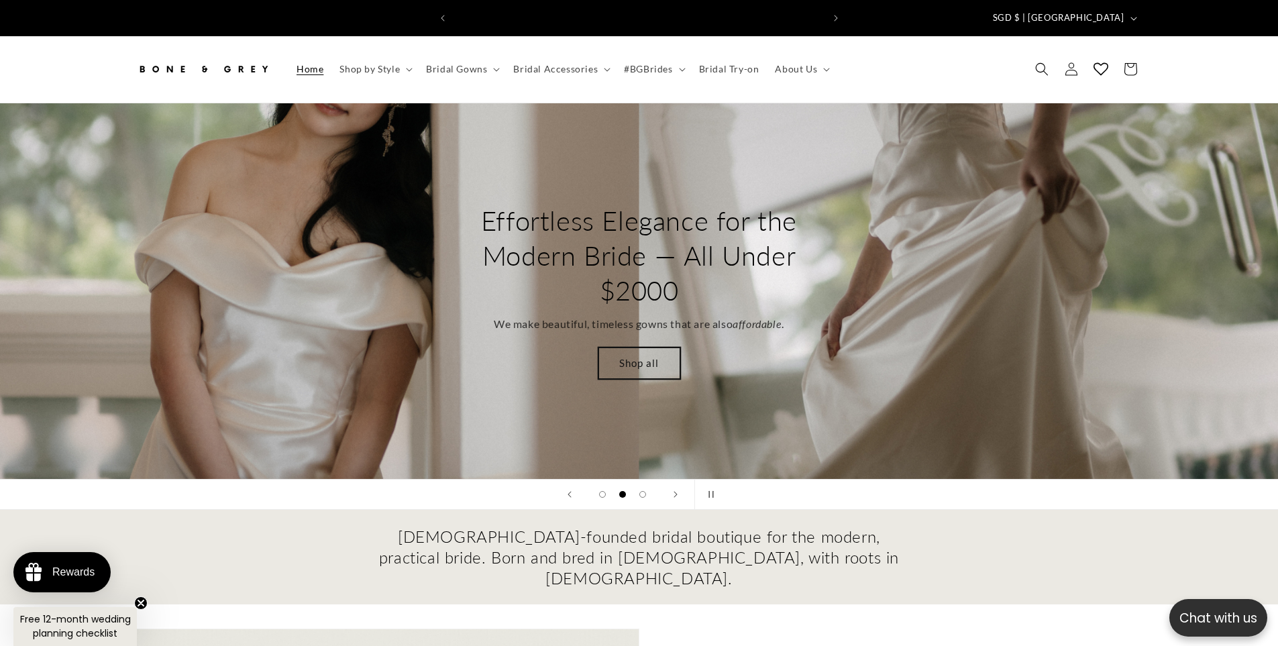
click at [650, 348] on link "Shop all" at bounding box center [640, 364] width 82 height 32
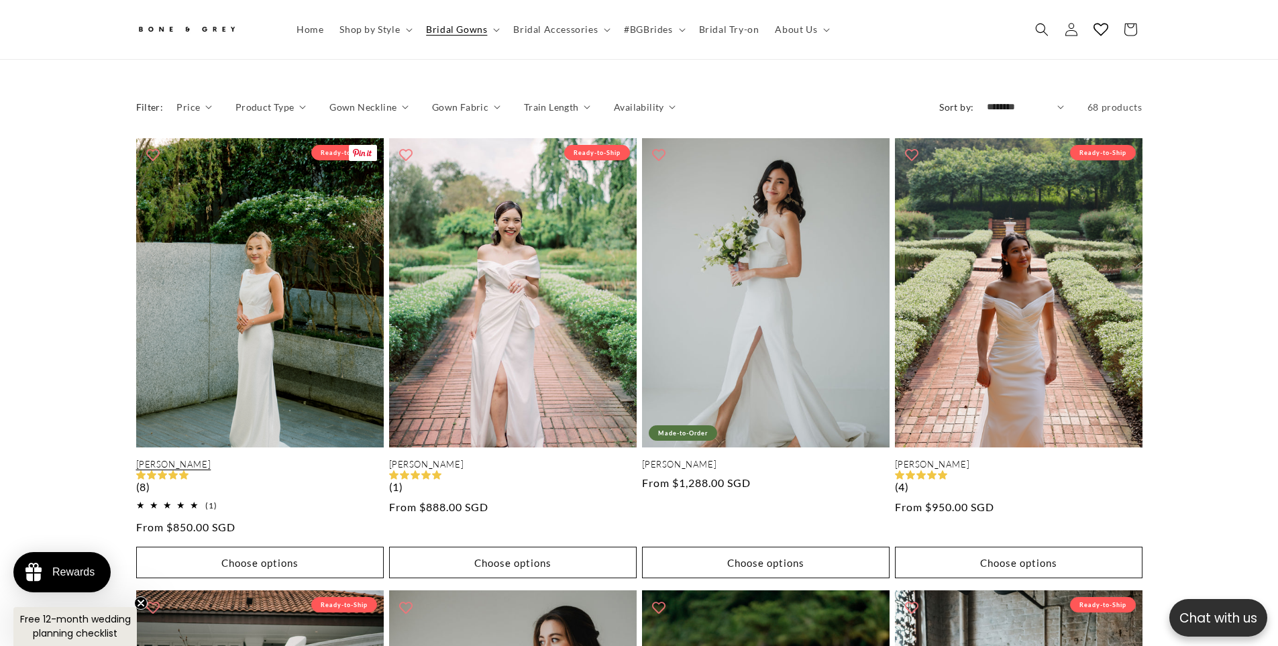
scroll to position [0, 369]
click at [262, 548] on button "Choose options" at bounding box center [260, 563] width 248 height 32
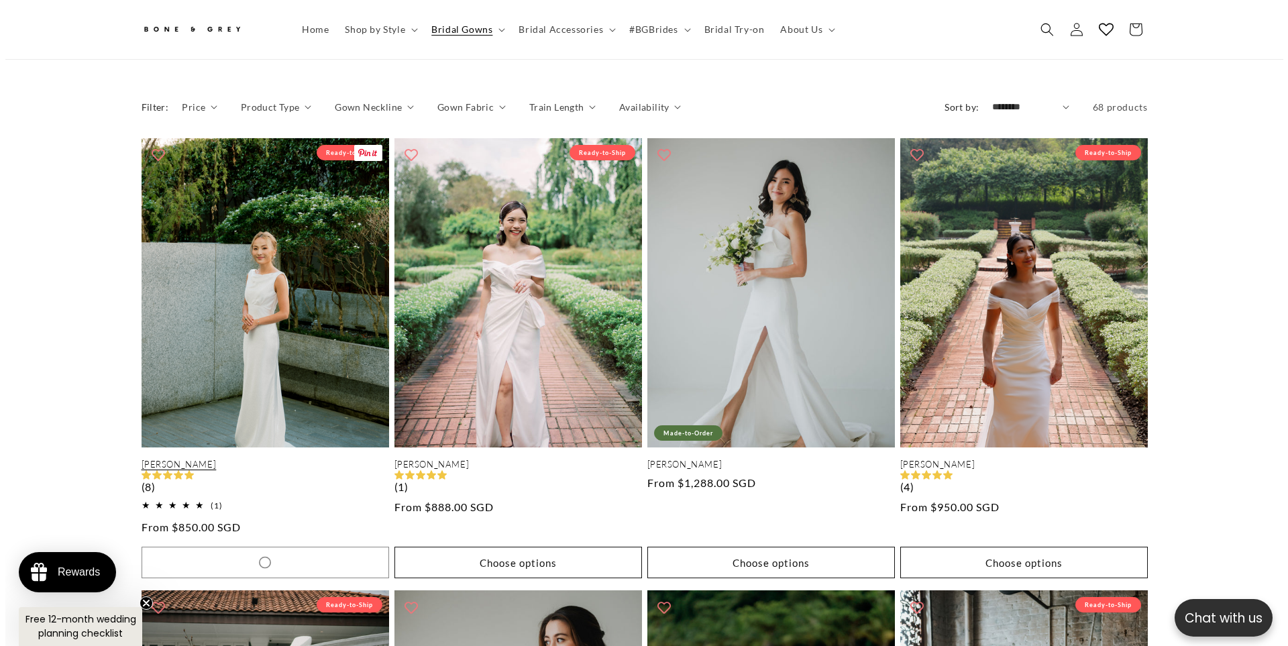
scroll to position [1205, 0]
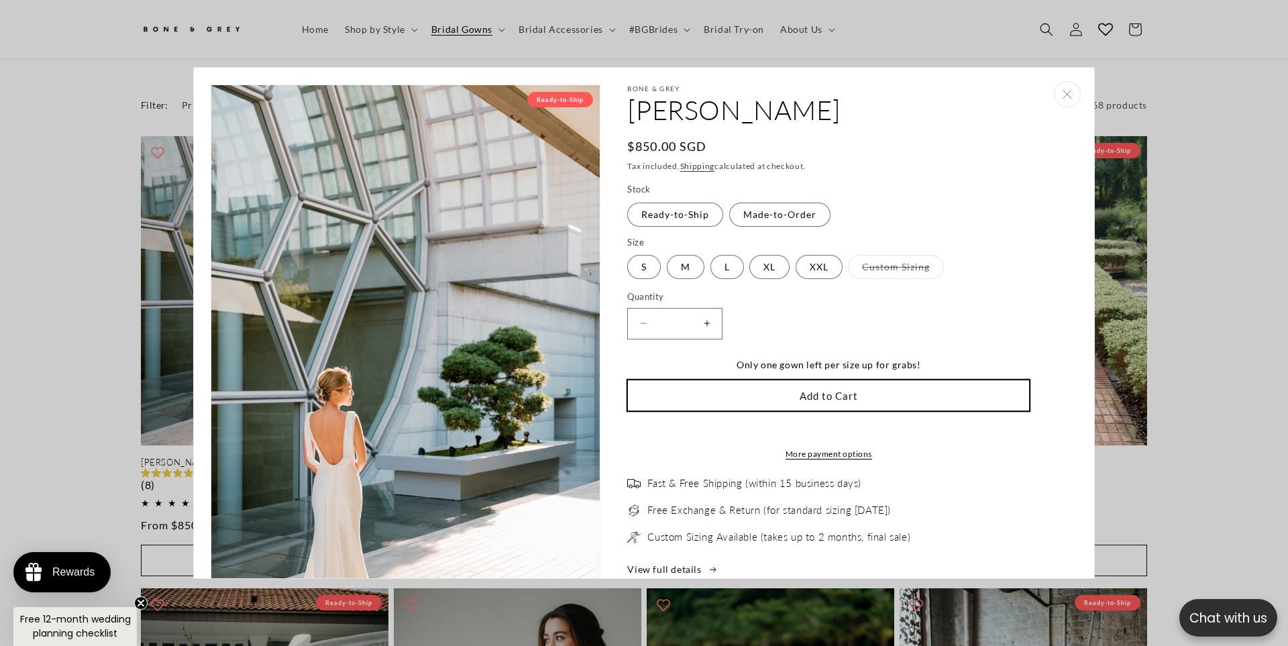
click at [788, 388] on button "Add to Cart" at bounding box center [828, 396] width 403 height 32
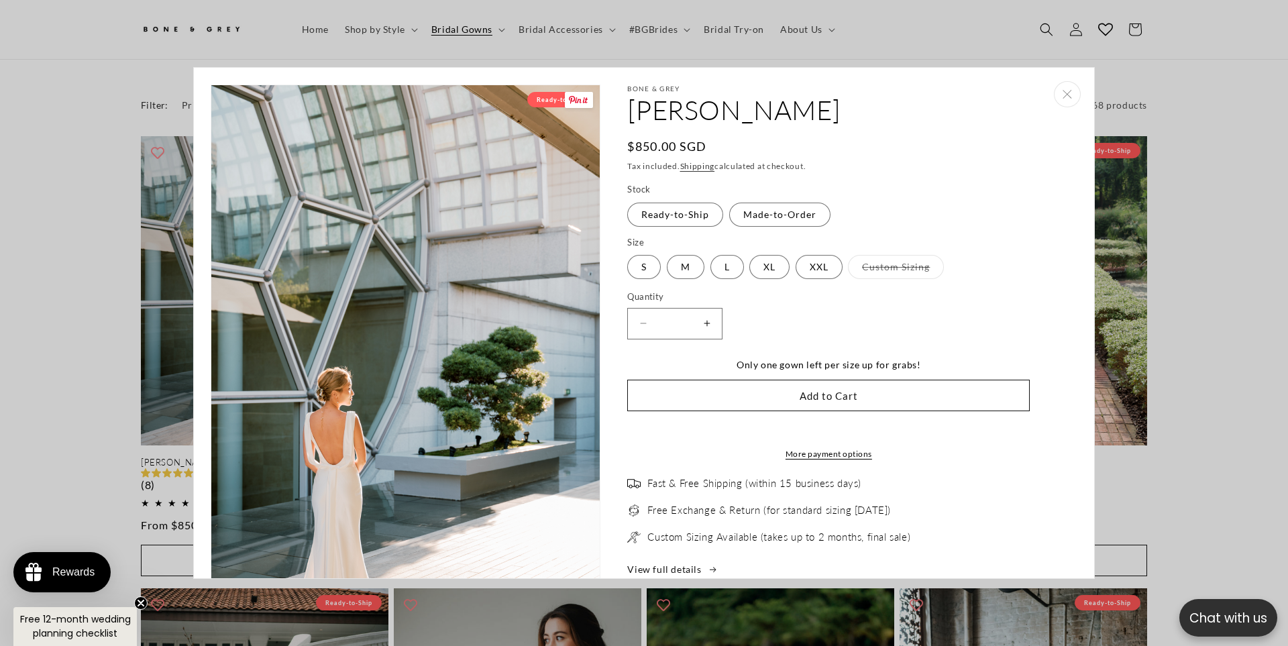
click at [1, 307] on quick-add-modal "Skip to product information Open media 1 in modal Ready-to-Ship Open media 2 in…" at bounding box center [644, 323] width 1288 height 646
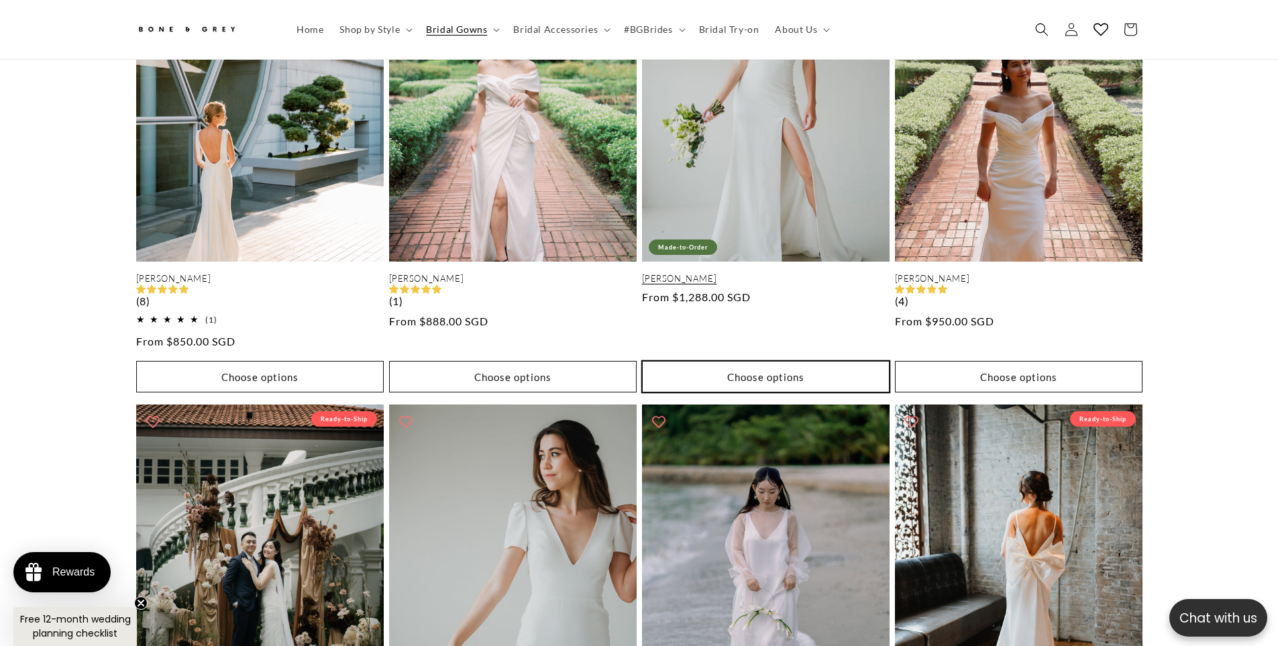
scroll to position [1402, 0]
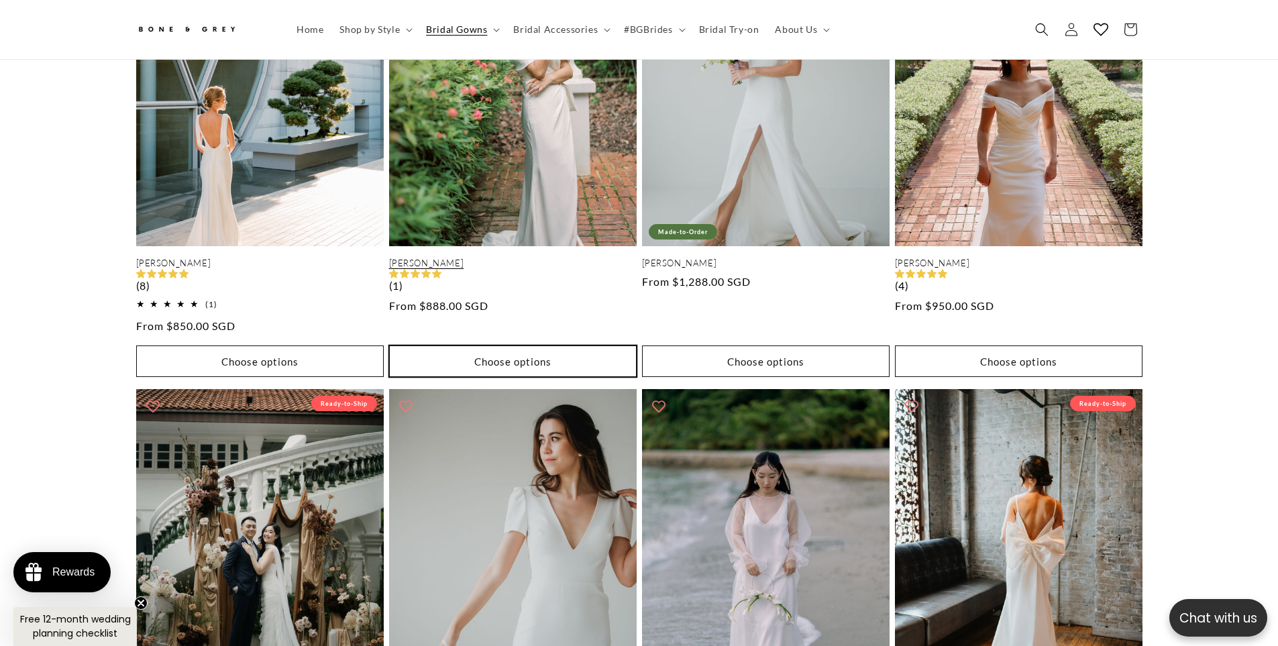
drag, startPoint x: 762, startPoint y: 348, endPoint x: 560, endPoint y: 344, distance: 202.0
click at [546, 352] on button "Choose options" at bounding box center [513, 362] width 248 height 32
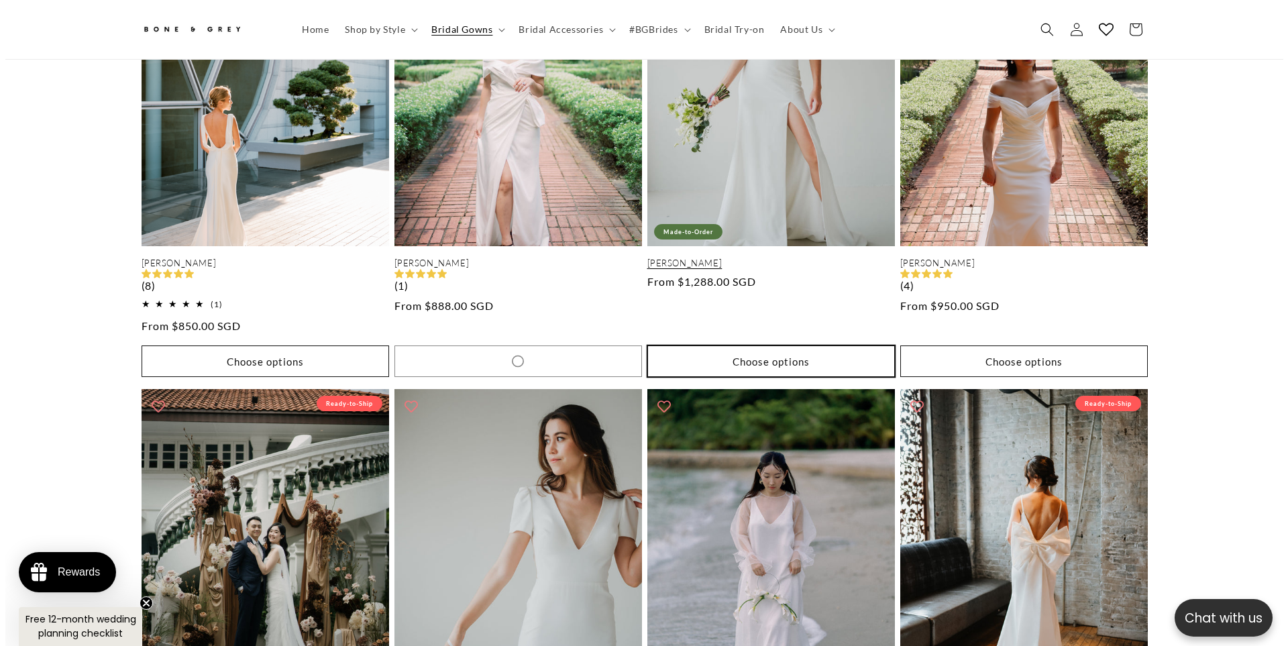
scroll to position [1406, 0]
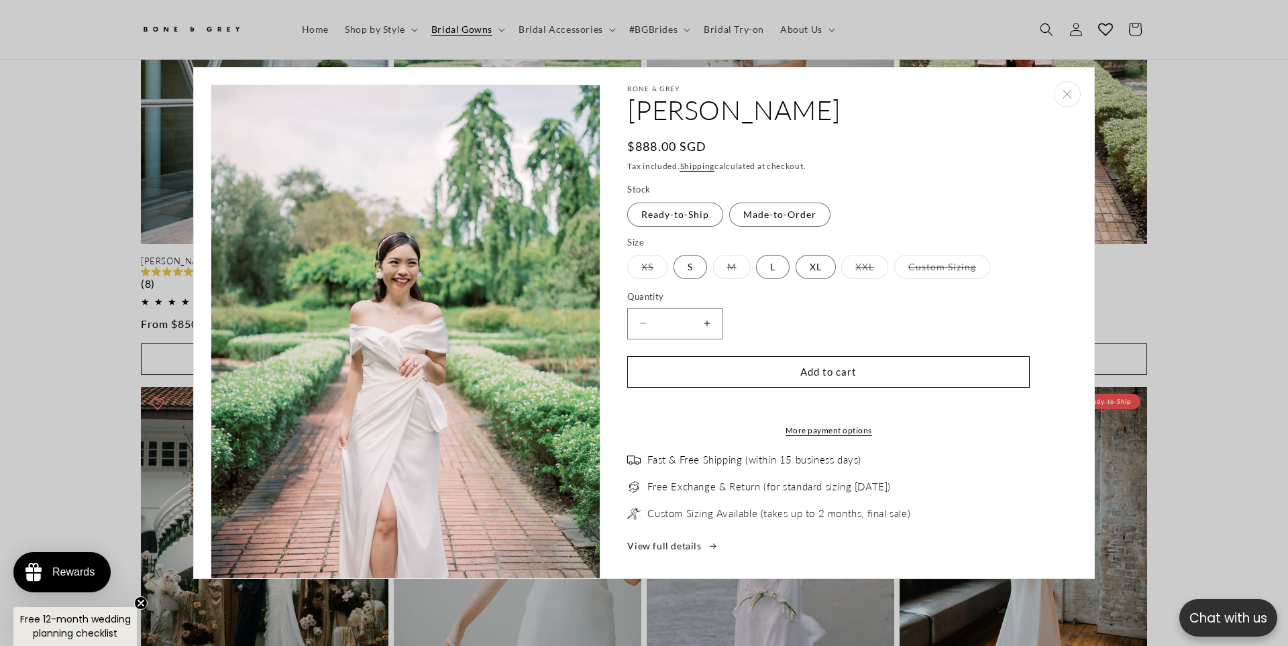
click at [711, 321] on button "Increase quantity for Delphine" at bounding box center [707, 324] width 30 height 32
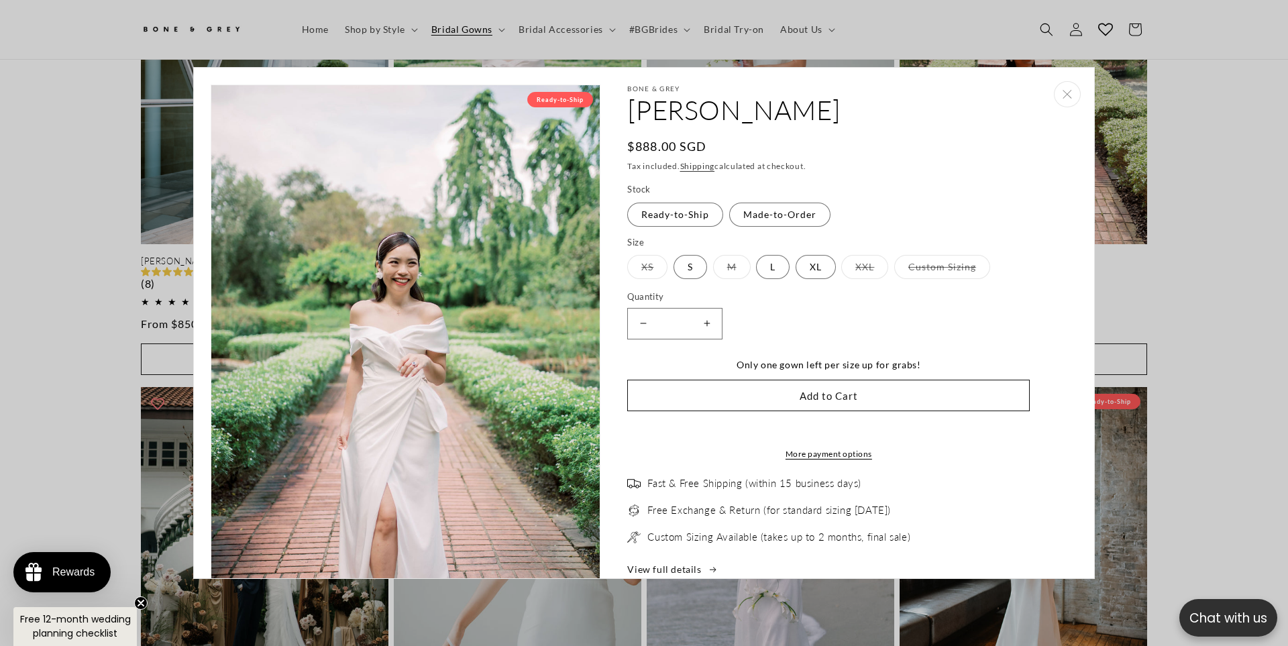
click at [711, 321] on button "Increase quantity for Delphine" at bounding box center [707, 324] width 30 height 32
type input "*"
click at [714, 395] on button "Add to Cart" at bounding box center [828, 396] width 403 height 32
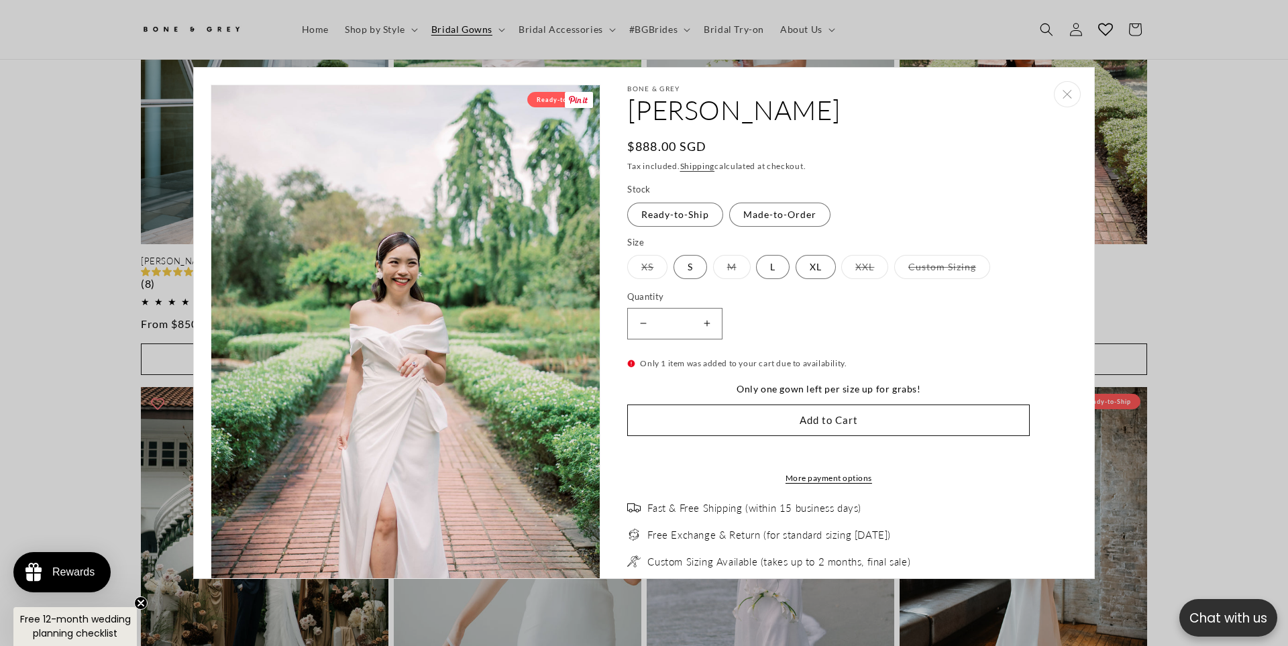
click at [110, 306] on quick-add-modal "Skip to product information Open media 1 in modal Ready-to-Ship Open media 2 in…" at bounding box center [644, 323] width 1288 height 646
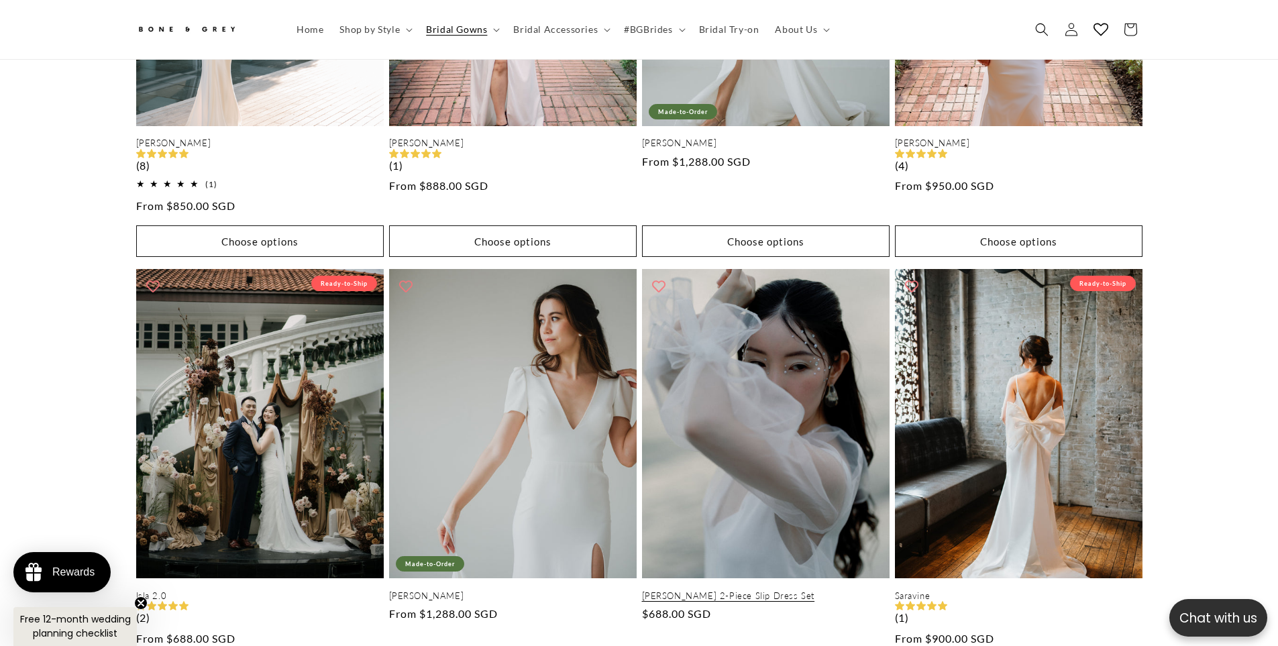
scroll to position [1670, 0]
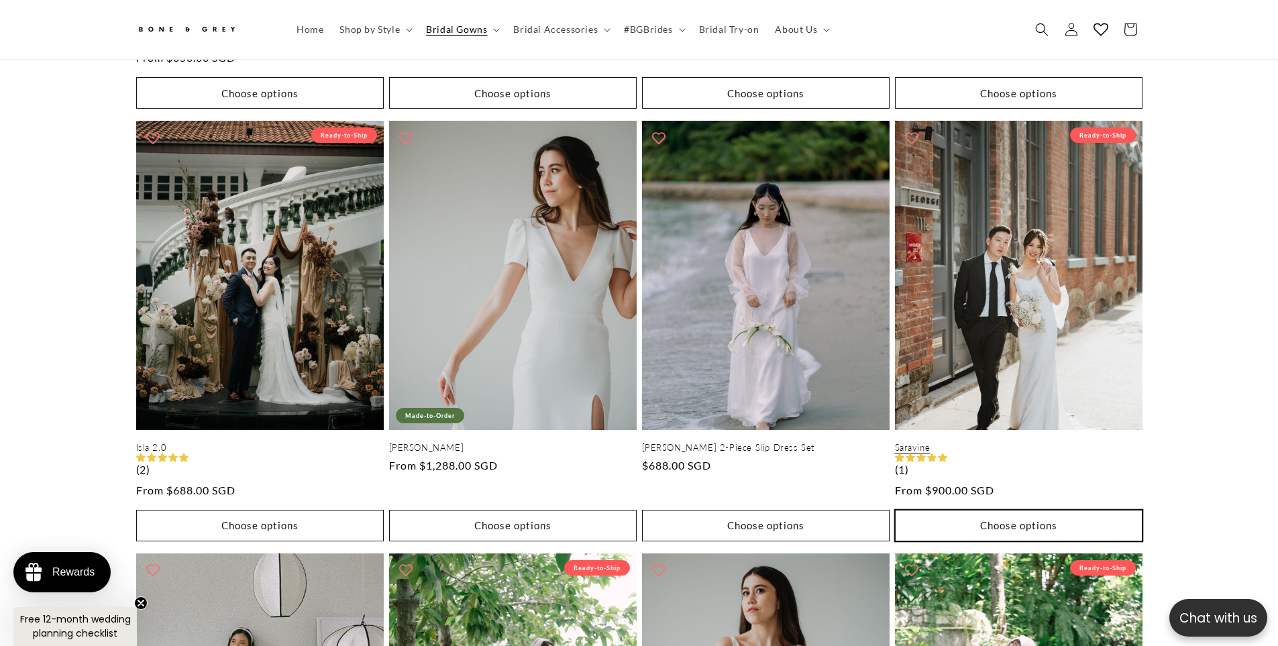
click at [941, 516] on button "Choose options" at bounding box center [1019, 526] width 248 height 32
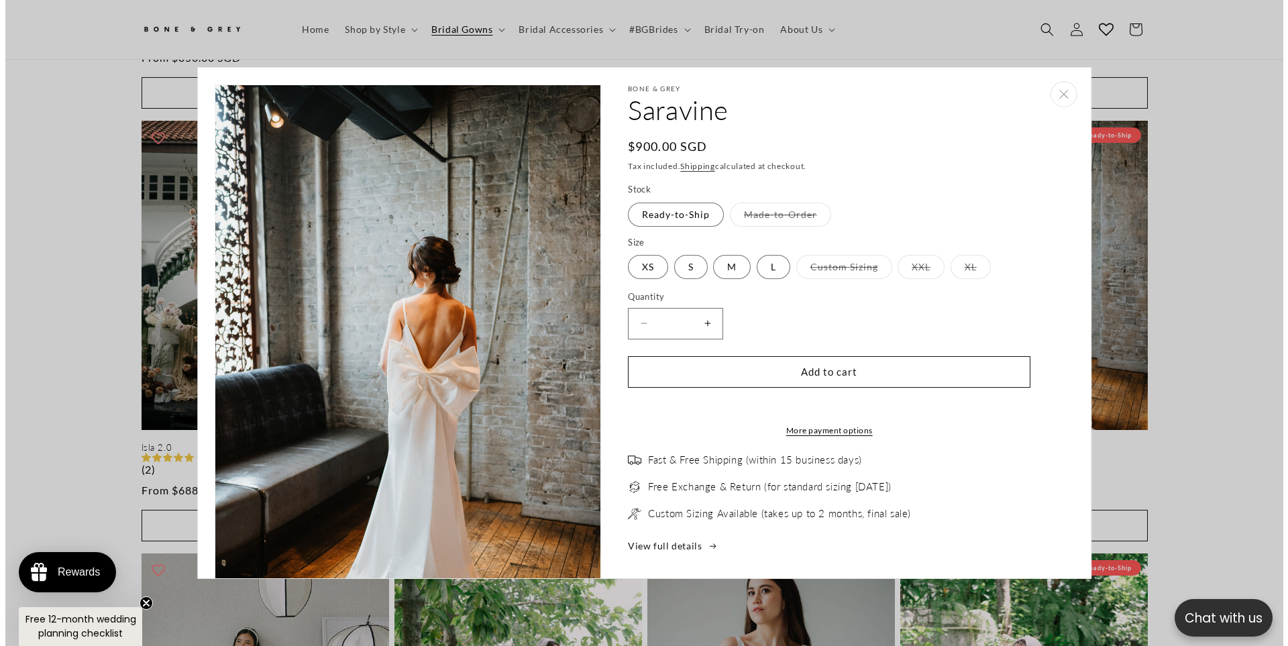
scroll to position [1674, 0]
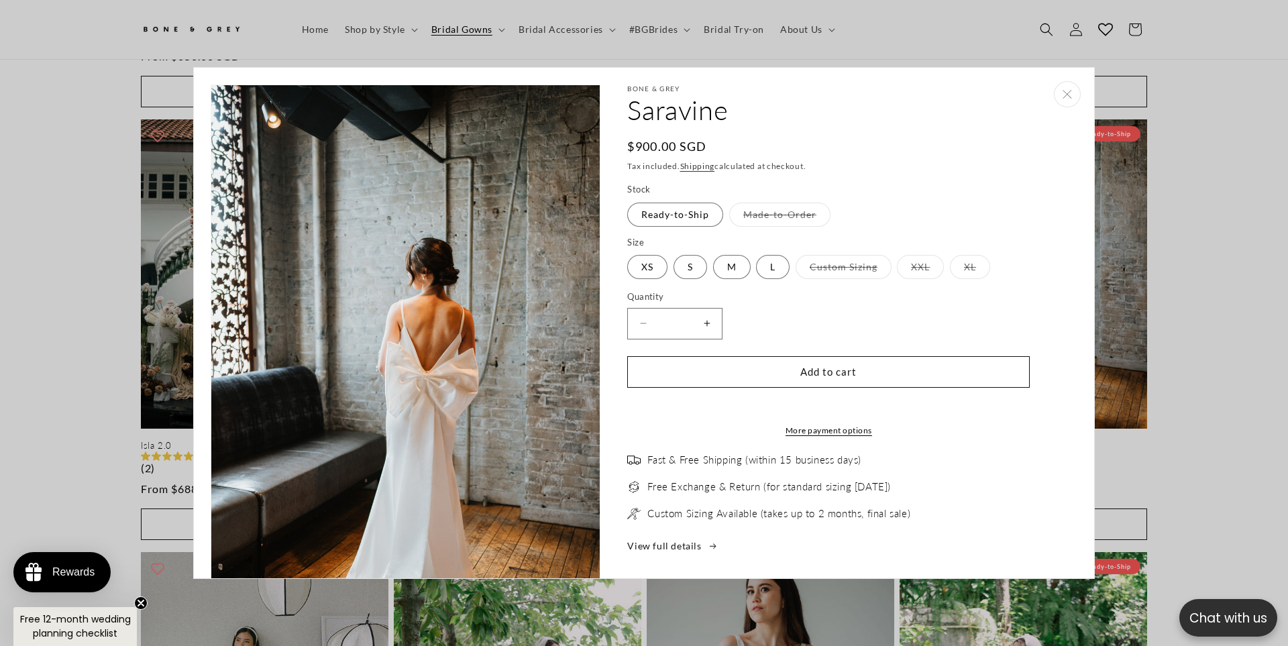
click at [697, 325] on button "Increase quantity for Saravine" at bounding box center [707, 324] width 30 height 32
click at [701, 327] on button "Increase quantity for Saravine" at bounding box center [707, 324] width 30 height 32
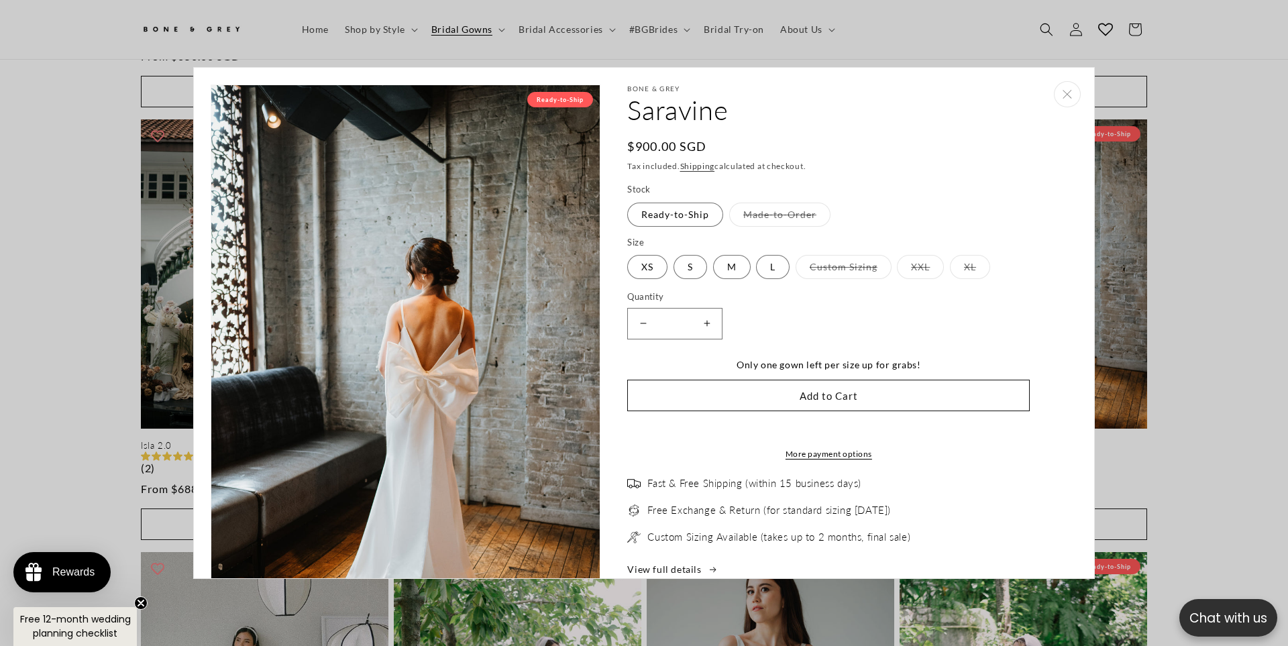
scroll to position [0, 738]
click at [705, 325] on button "Increase quantity for Saravine" at bounding box center [707, 324] width 30 height 32
type input "*"
click at [701, 387] on button "Add to Cart" at bounding box center [828, 396] width 403 height 32
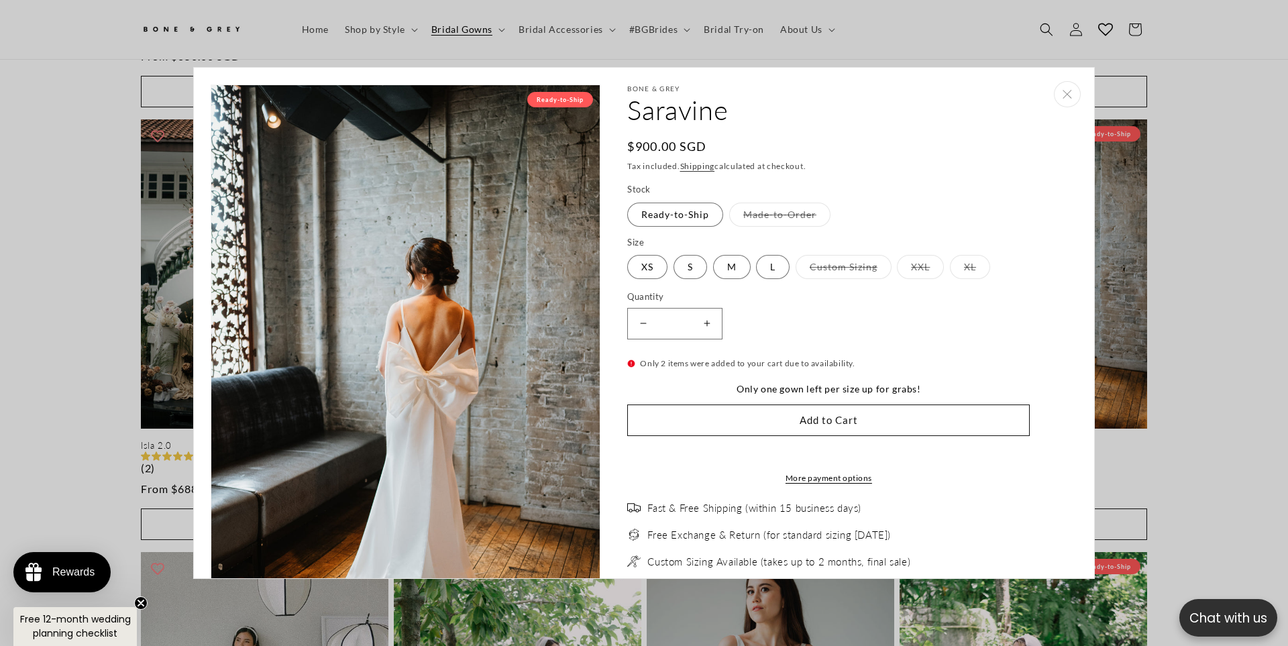
scroll to position [0, 0]
click at [1146, 313] on quick-add-modal "Skip to product information Open media 1 in modal Ready-to-Ship Open media 2 in…" at bounding box center [644, 323] width 1288 height 646
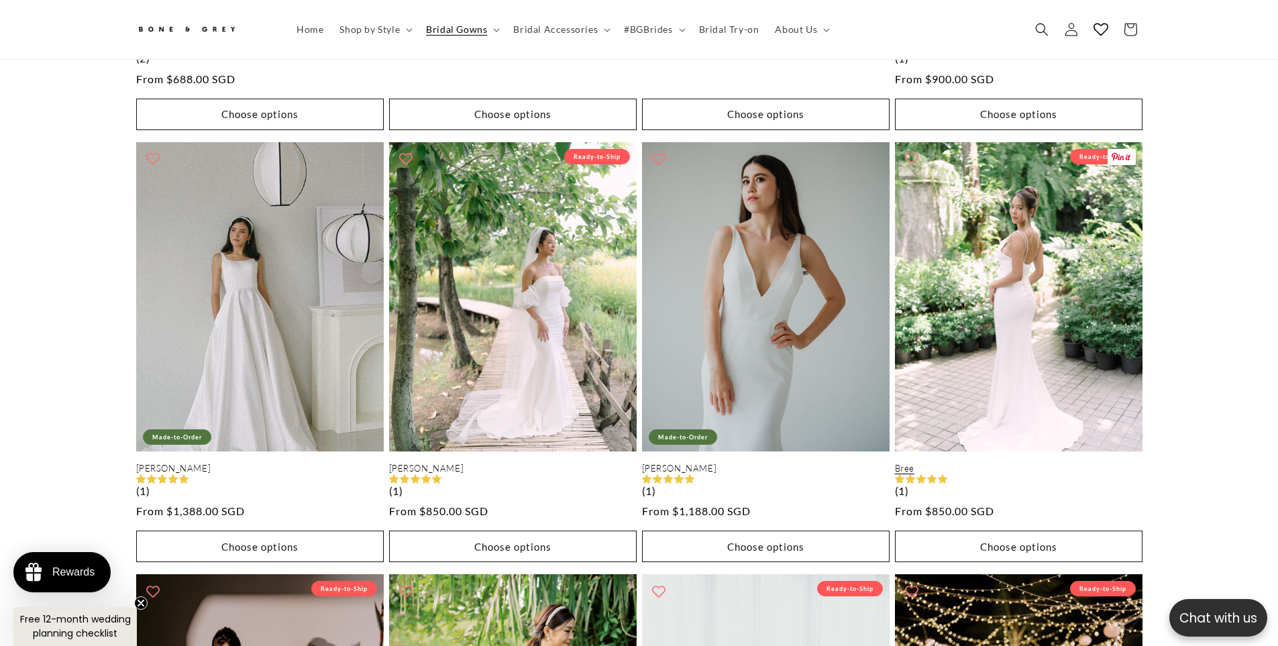
scroll to position [2274, 0]
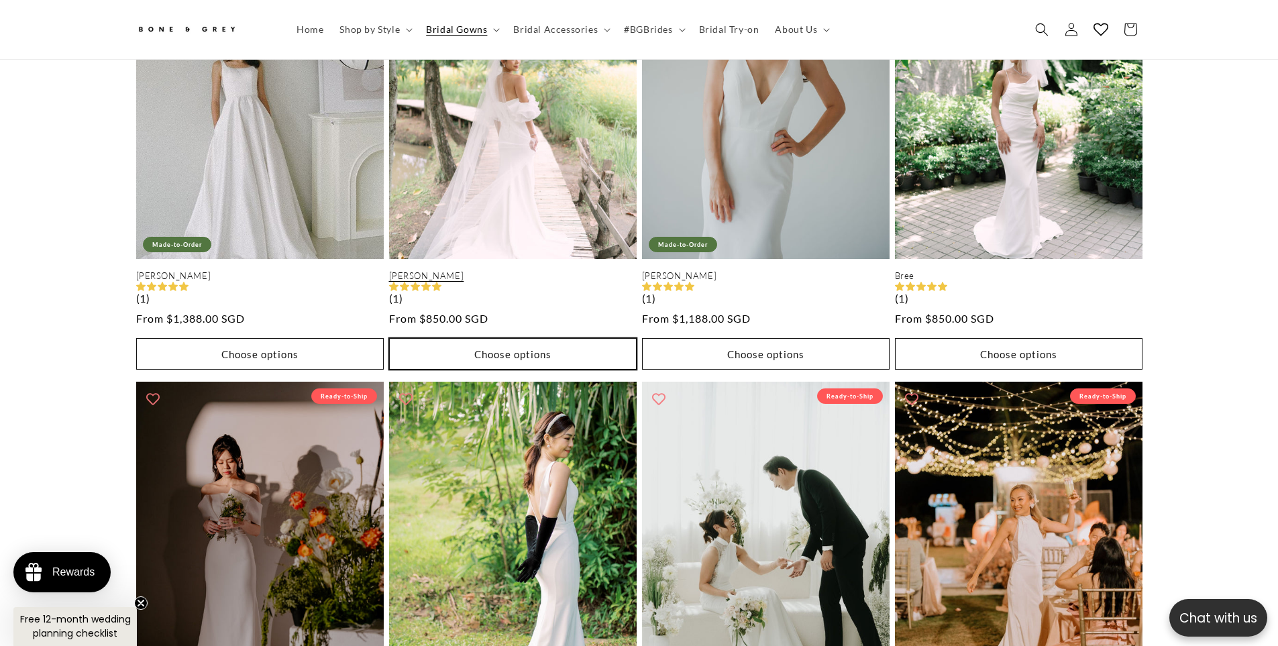
click at [519, 352] on button "Choose options" at bounding box center [513, 354] width 248 height 32
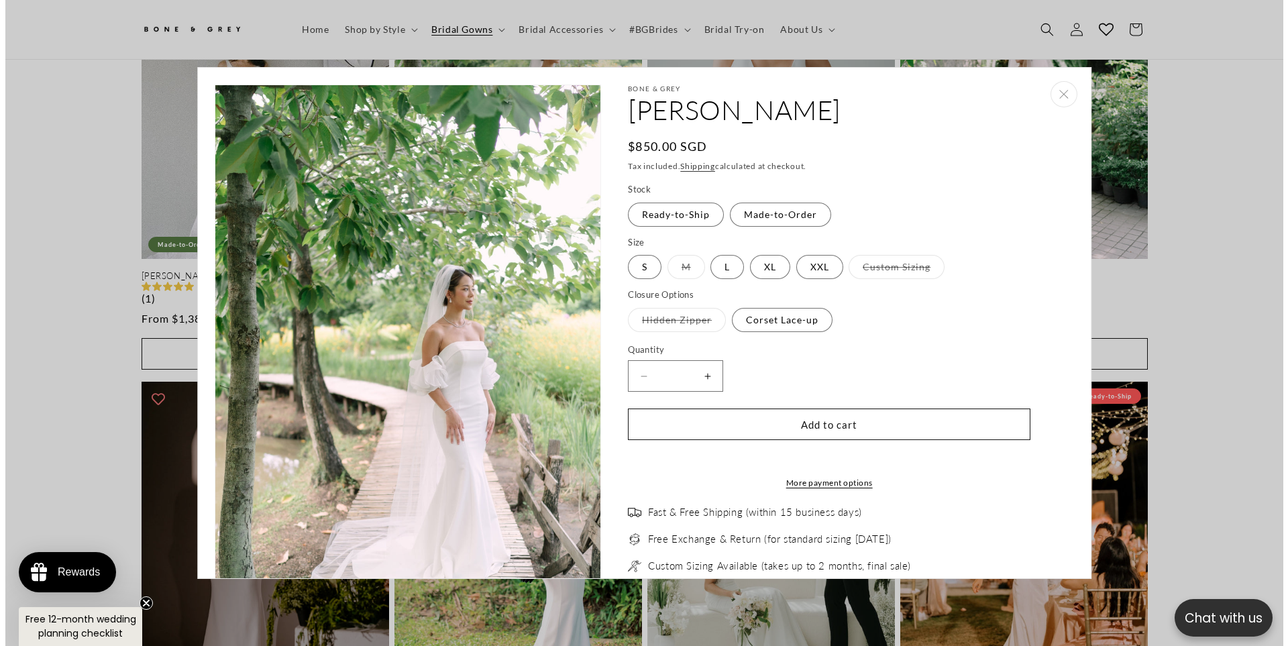
scroll to position [2278, 0]
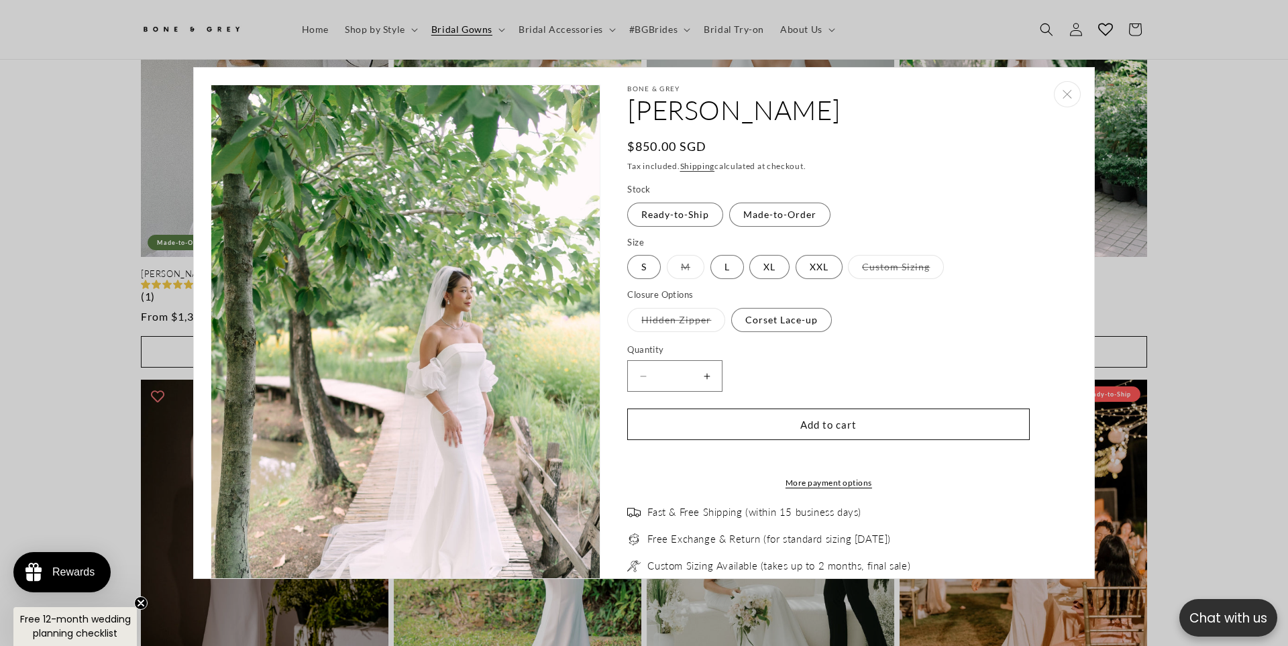
click at [718, 376] on quantity-input "Decrease quantity for Cora * Increase quantity for Cora" at bounding box center [674, 376] width 95 height 32
click at [711, 376] on button "Increase quantity for Cora" at bounding box center [707, 376] width 30 height 32
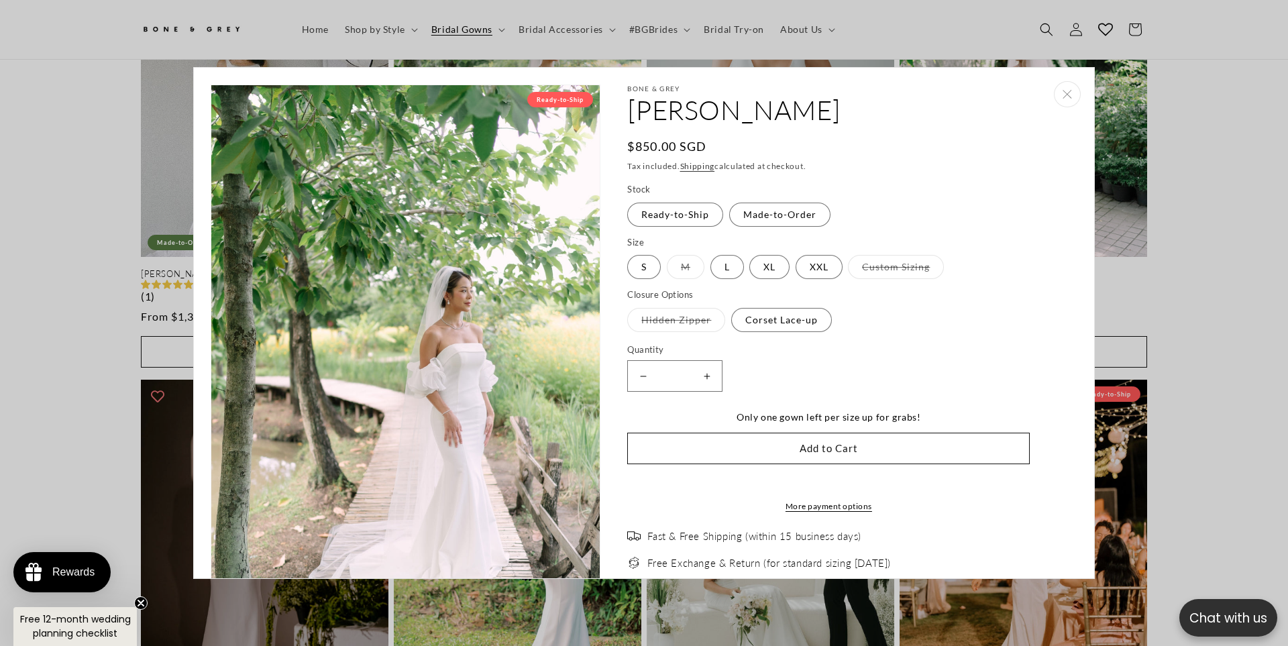
click at [711, 376] on button "Increase quantity for Cora" at bounding box center [707, 376] width 30 height 32
type input "*"
click at [707, 441] on button "Add to Cart" at bounding box center [828, 449] width 403 height 32
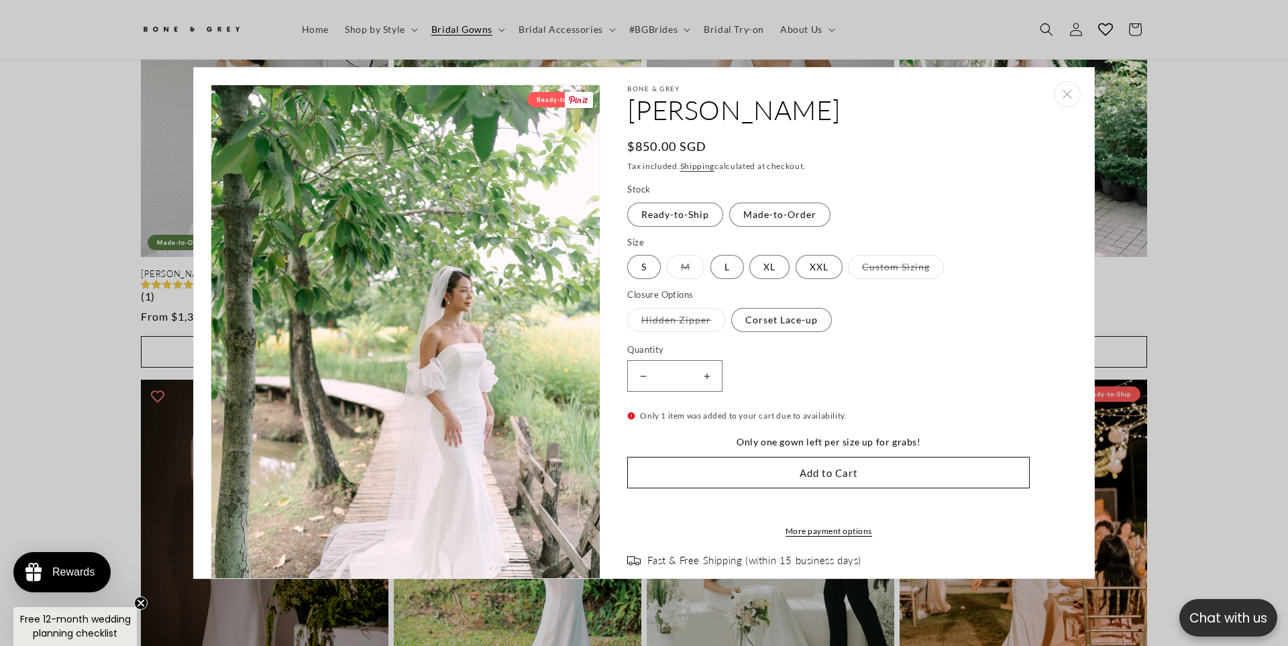
scroll to position [0, 738]
click at [0, 339] on quick-add-modal "Skip to product information Open media 1 in modal Ready-to-Ship Open media 2 in…" at bounding box center [644, 323] width 1288 height 646
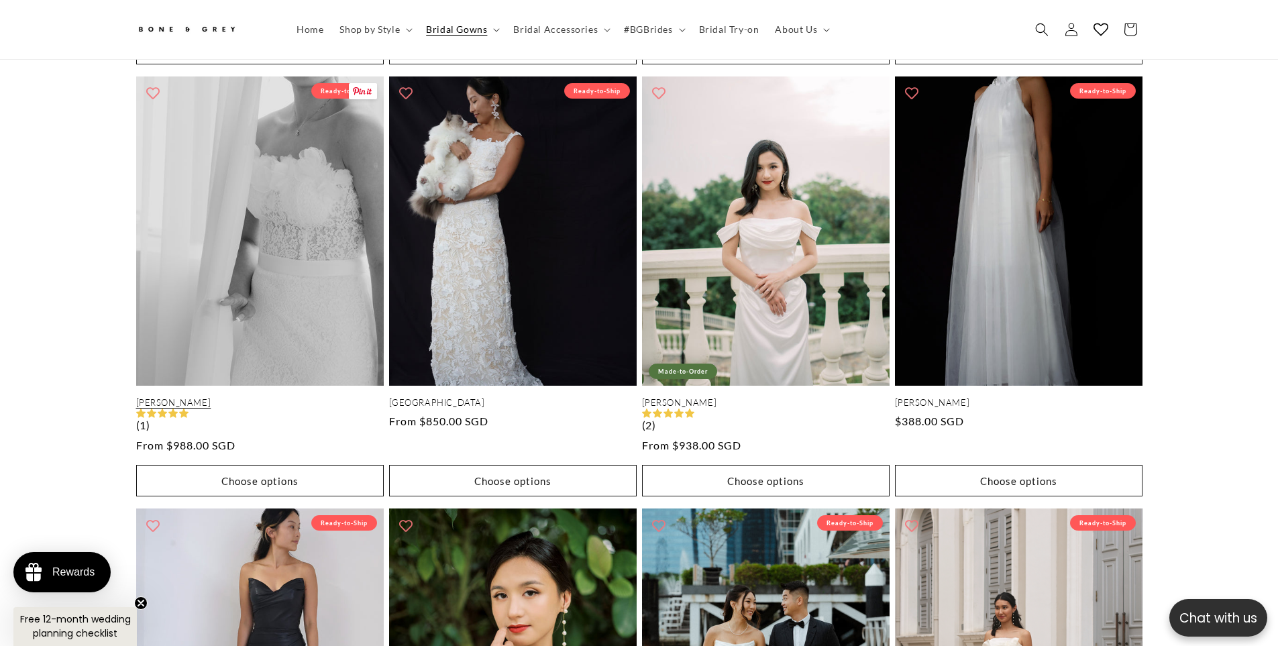
scroll to position [3080, 0]
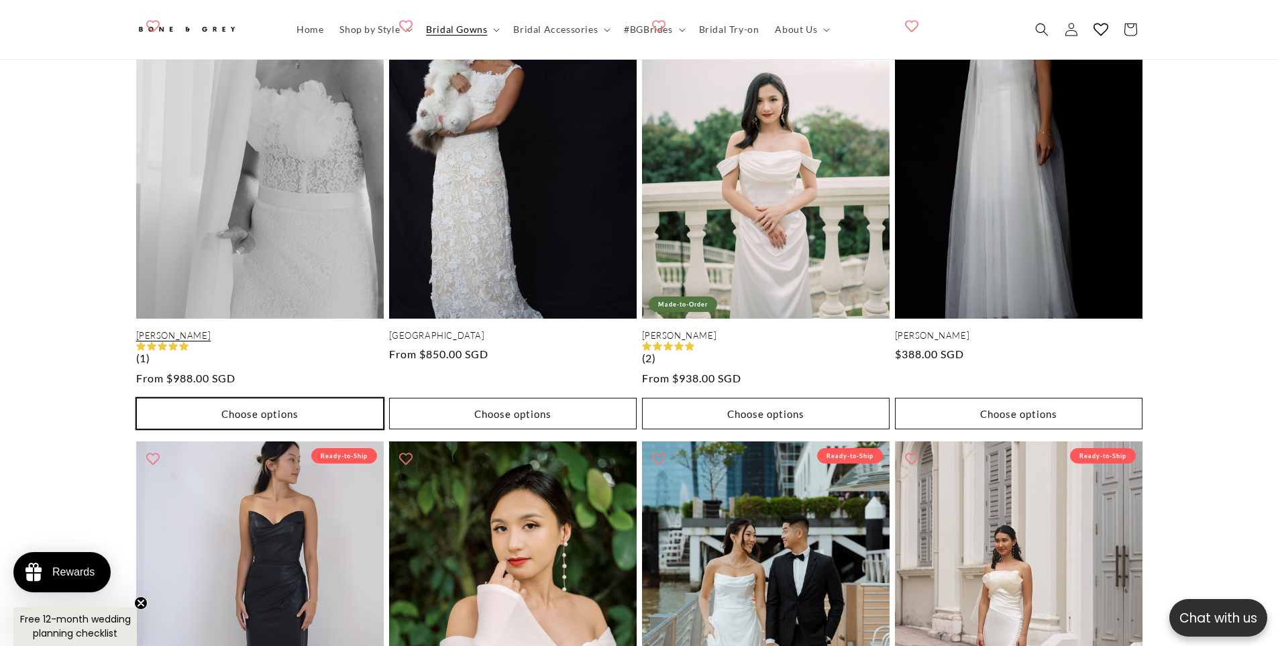
click at [305, 399] on button "Choose options" at bounding box center [260, 414] width 248 height 32
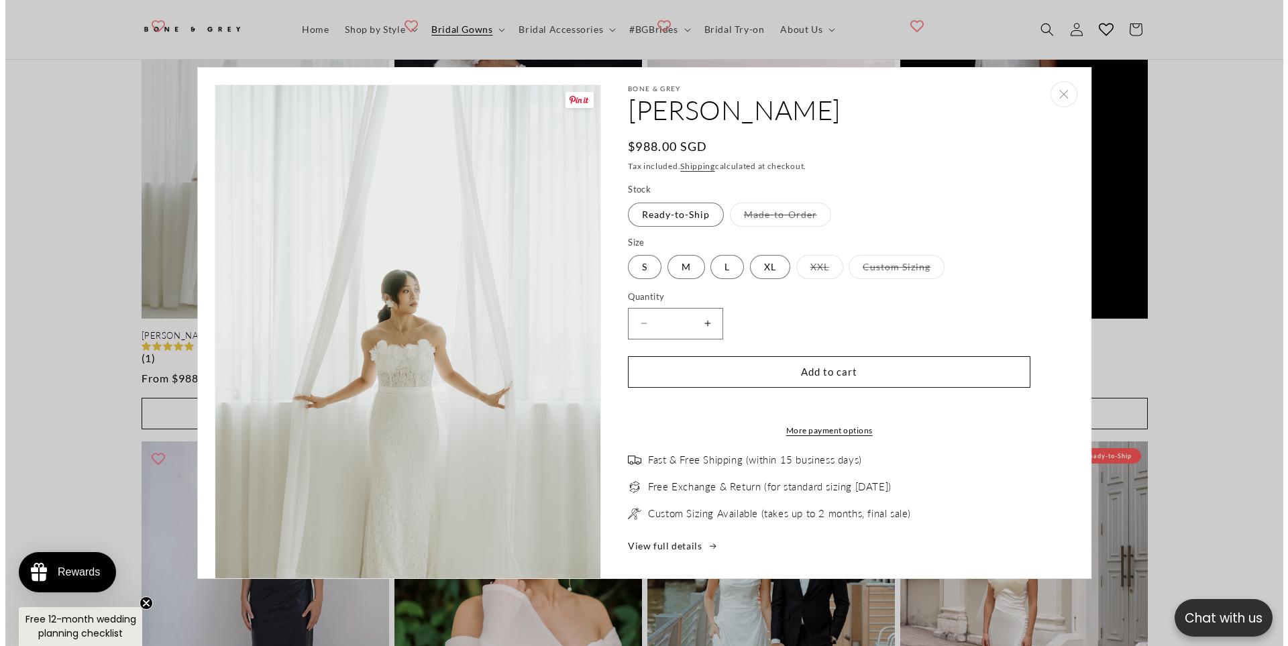
scroll to position [3084, 0]
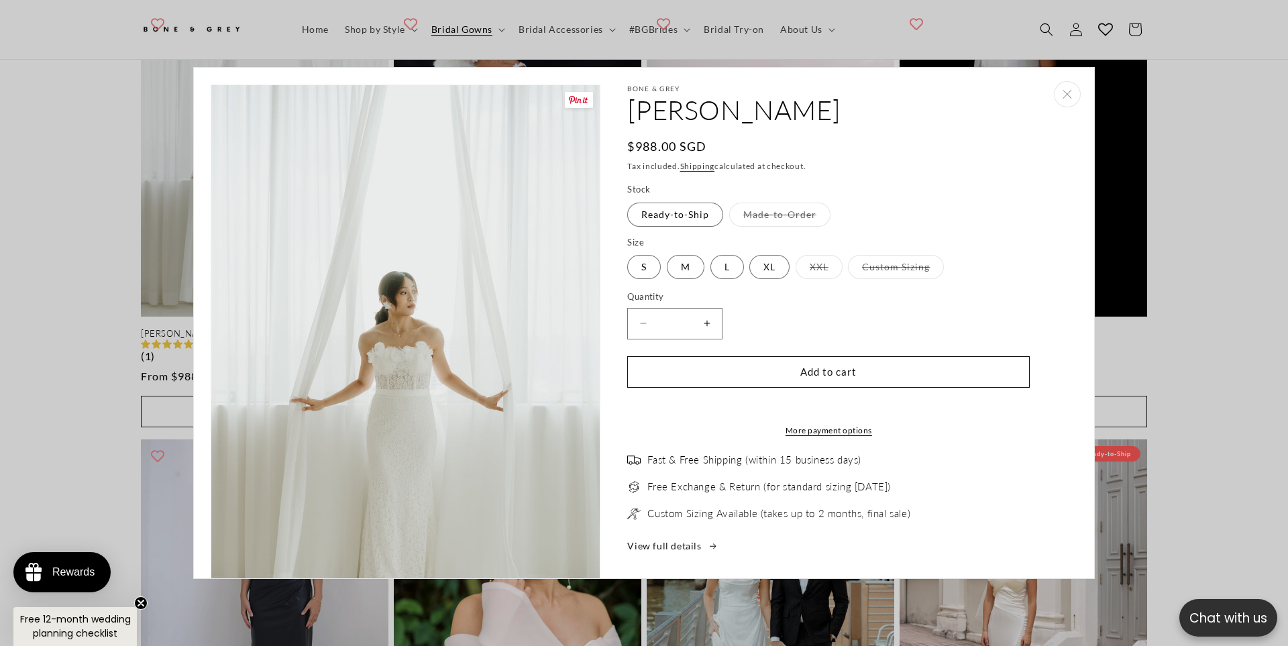
click at [711, 328] on button "Increase quantity for [PERSON_NAME]" at bounding box center [707, 324] width 30 height 32
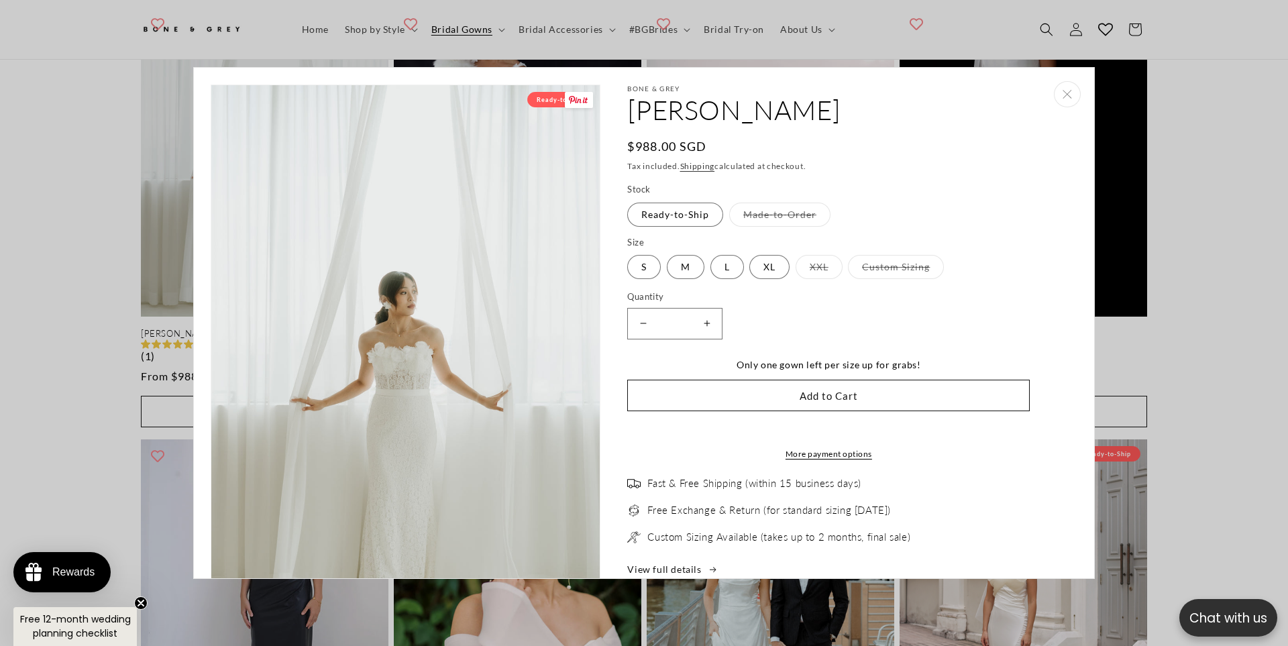
click at [711, 327] on button "Increase quantity for [PERSON_NAME]" at bounding box center [707, 324] width 30 height 32
click at [707, 322] on button "Increase quantity for [PERSON_NAME]" at bounding box center [707, 324] width 30 height 32
type input "*"
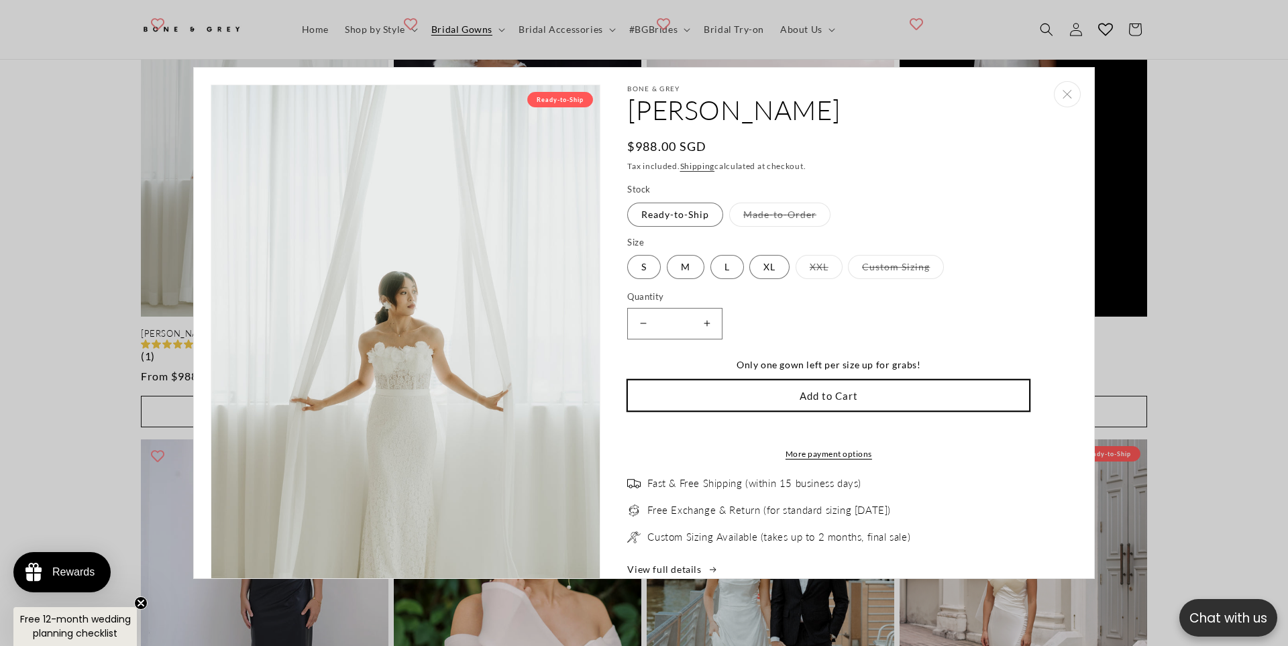
click at [711, 391] on button "Add to Cart" at bounding box center [828, 396] width 403 height 32
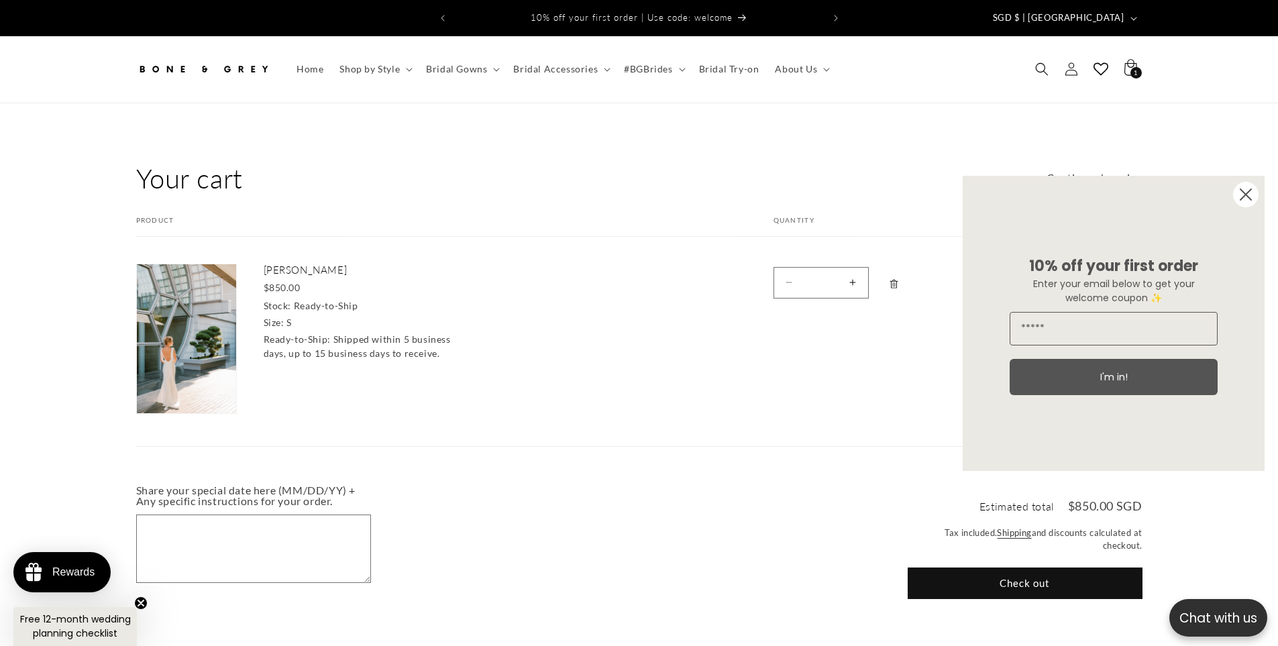
click at [859, 283] on button "Increase quantity for [PERSON_NAME]" at bounding box center [853, 283] width 30 height 32
click at [850, 275] on button "Increase quantity for [PERSON_NAME]" at bounding box center [853, 283] width 30 height 32
type input "*"
drag, startPoint x: 780, startPoint y: 378, endPoint x: 734, endPoint y: 367, distance: 48.3
click at [764, 373] on td "Quantity Decrease quantity for Julia * Increase quantity for Julia Only 1 item …" at bounding box center [882, 328] width 284 height 183
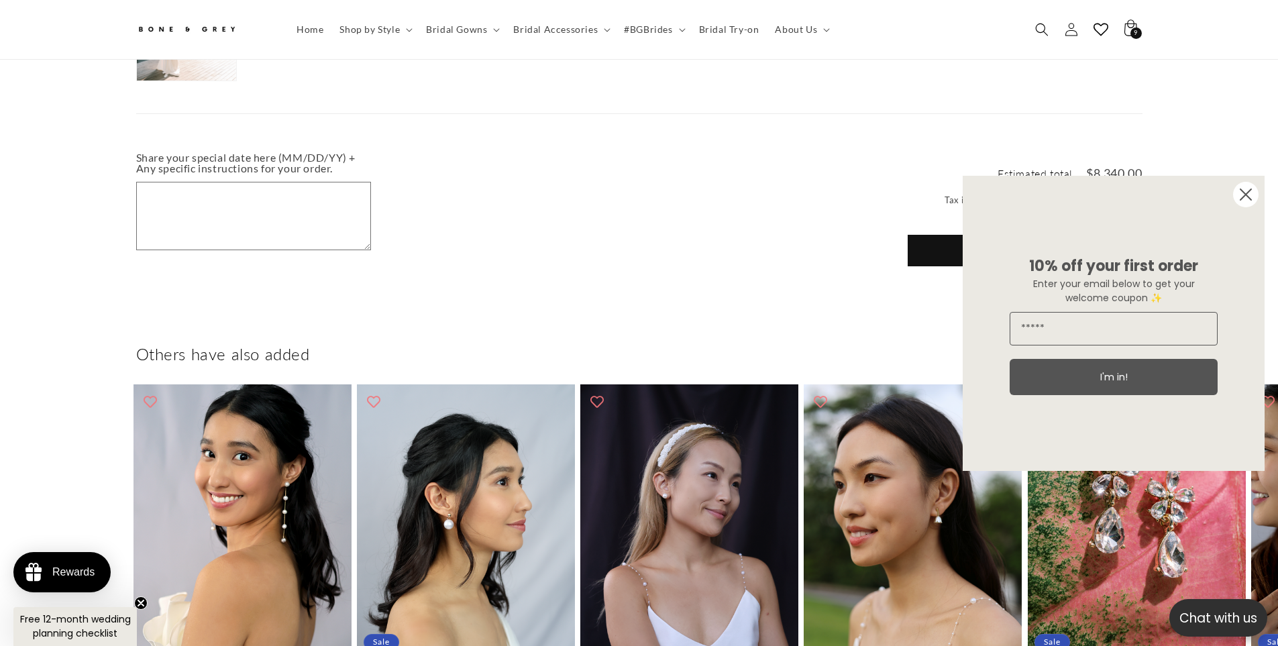
scroll to position [1201, 0]
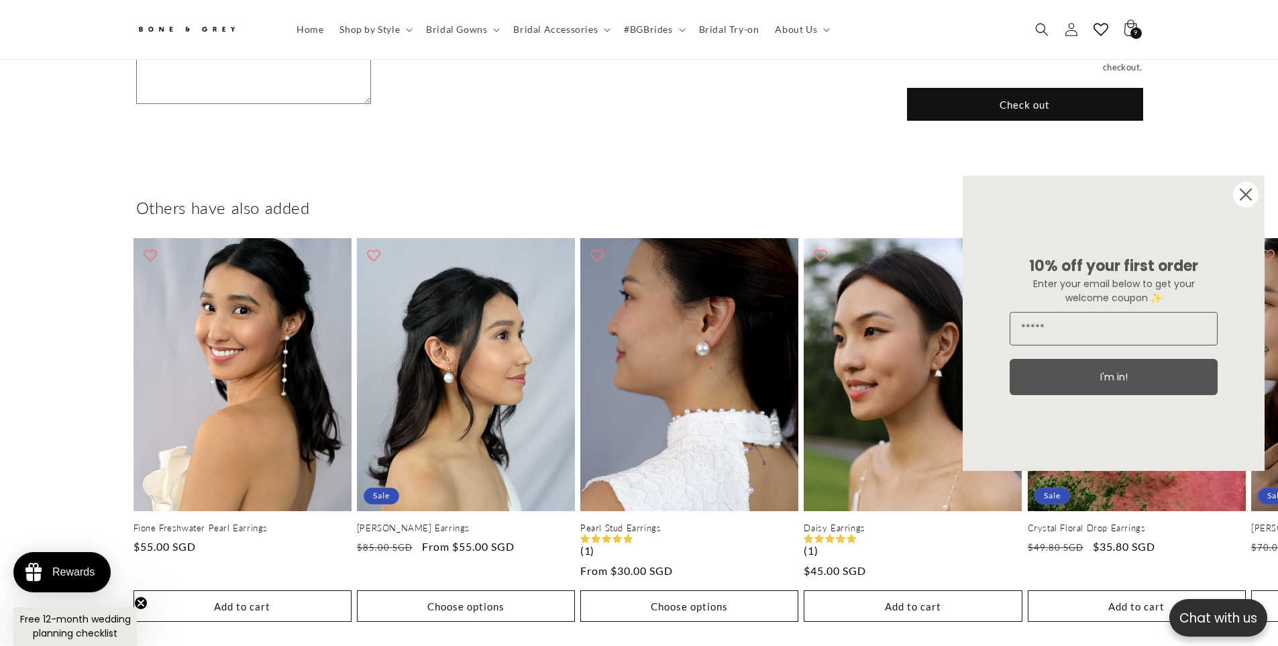
click at [1009, 98] on button "Check out" at bounding box center [1025, 105] width 235 height 32
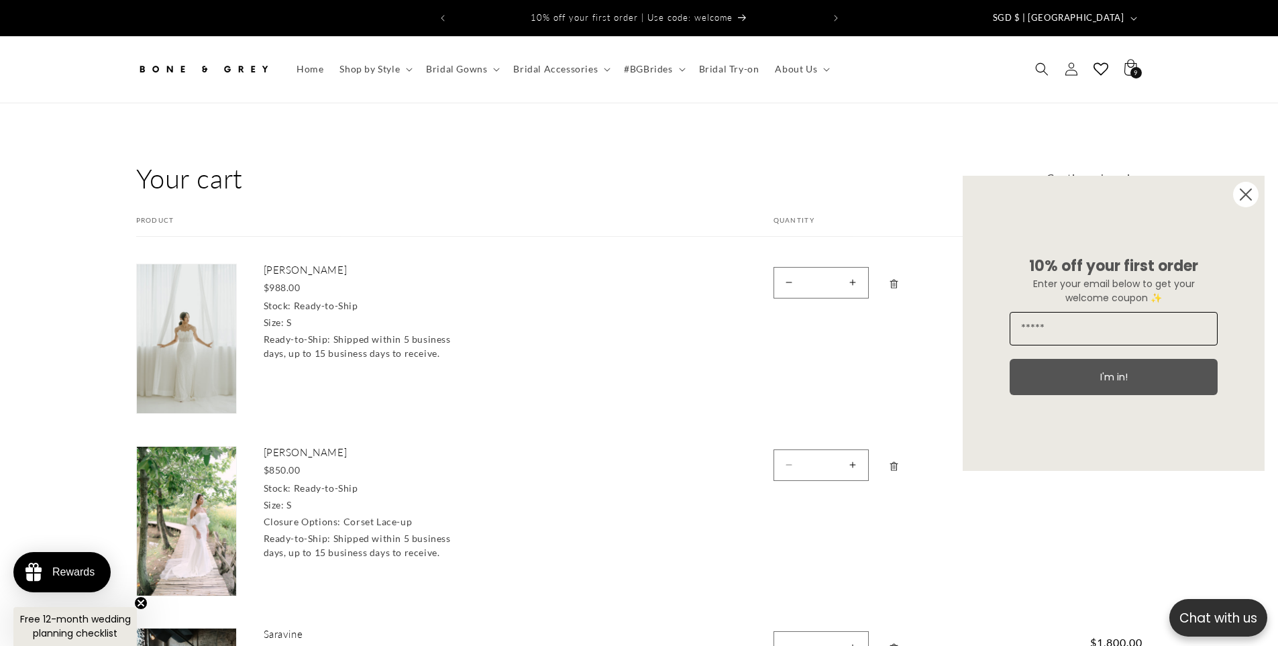
click at [1118, 332] on input "Email" at bounding box center [1114, 329] width 208 height 34
drag, startPoint x: 1118, startPoint y: 332, endPoint x: 1112, endPoint y: 346, distance: 14.7
click at [1117, 333] on input "Email" at bounding box center [1114, 329] width 208 height 34
type input "**********"
click at [1115, 364] on button "I'm in!" at bounding box center [1114, 377] width 208 height 36
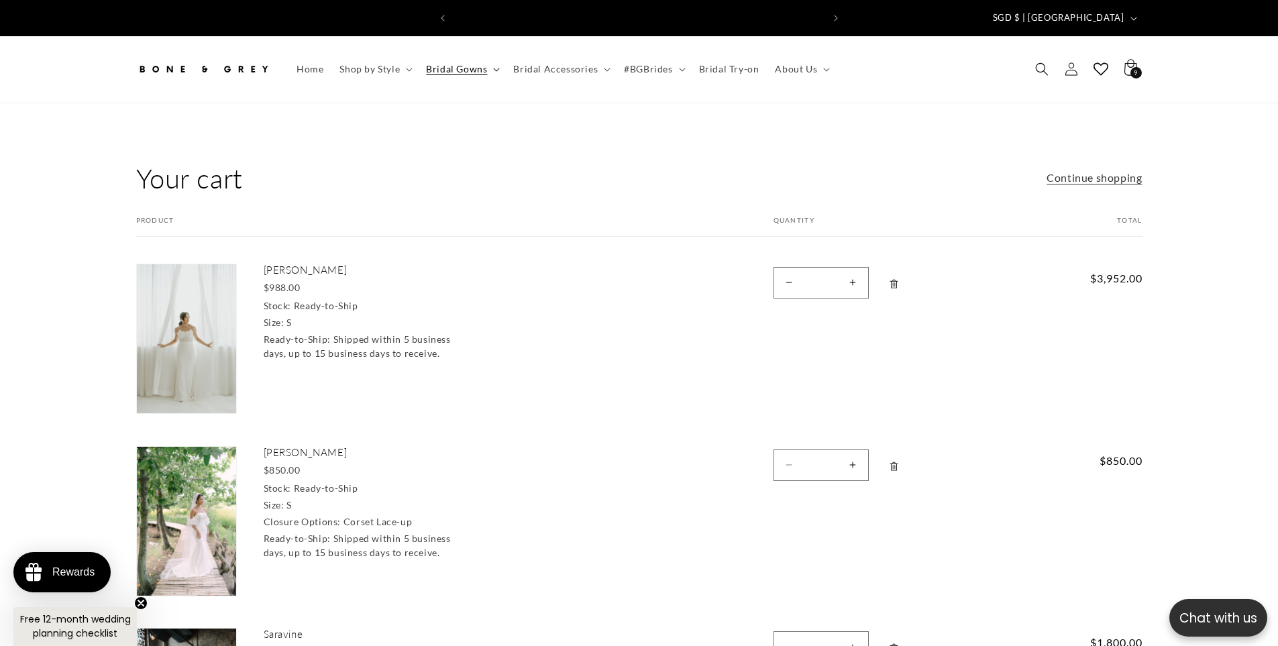
scroll to position [0, 738]
click at [549, 63] on span "Bridal Accessories" at bounding box center [555, 69] width 85 height 12
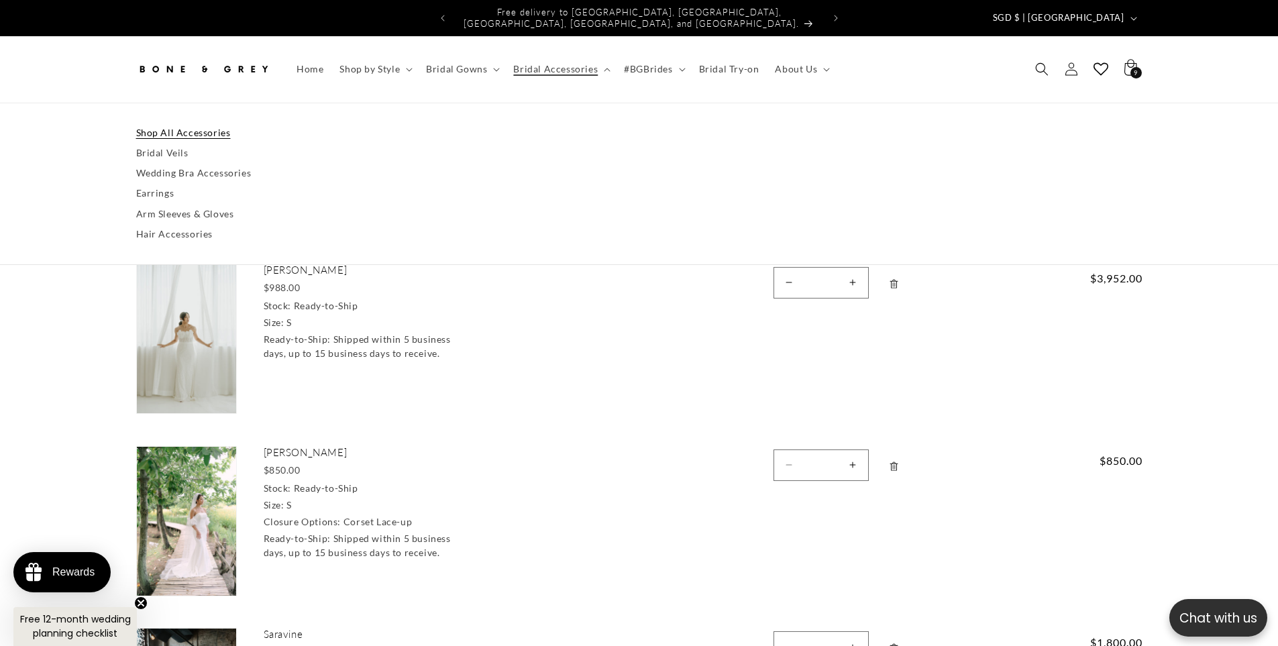
click at [181, 125] on link "Shop All Accessories" at bounding box center [639, 133] width 1007 height 20
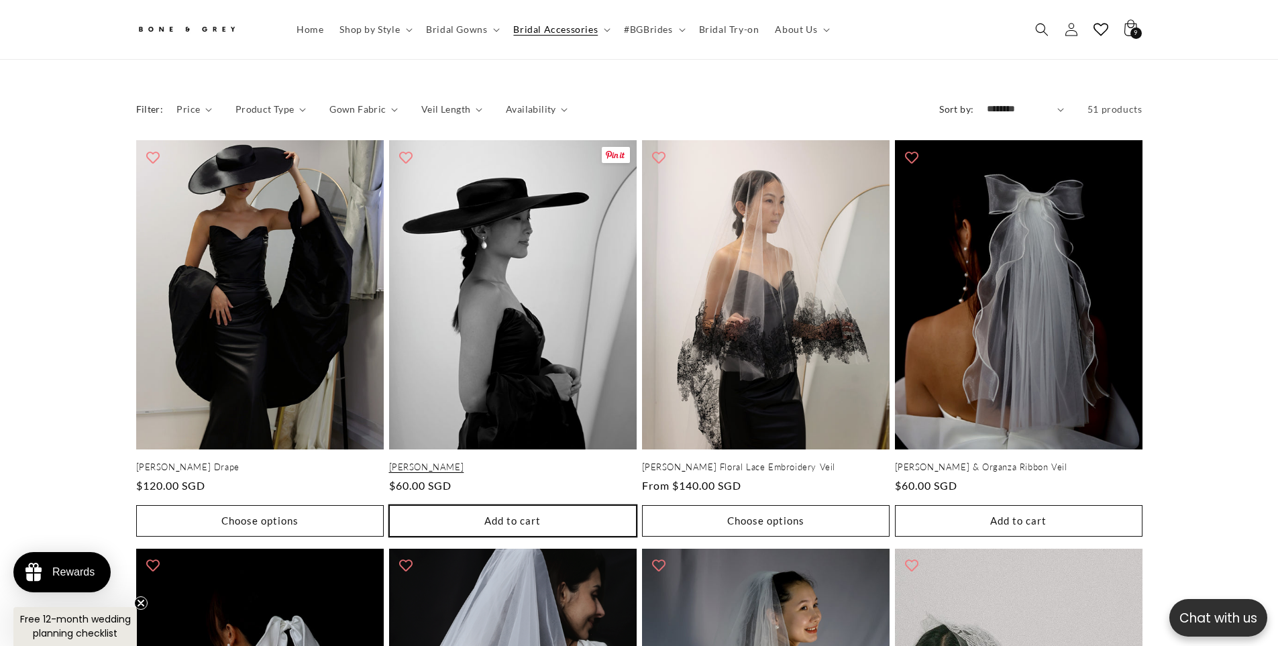
scroll to position [667, 0]
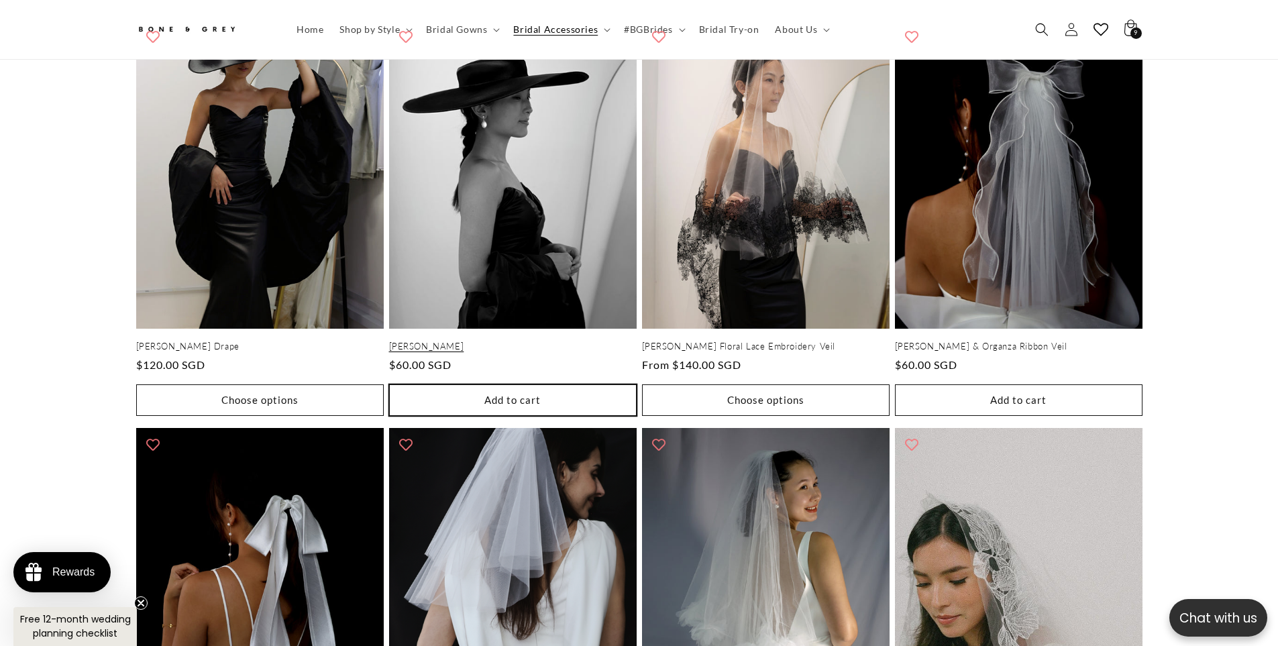
click at [579, 385] on button "Add to cart Sold out" at bounding box center [513, 401] width 248 height 32
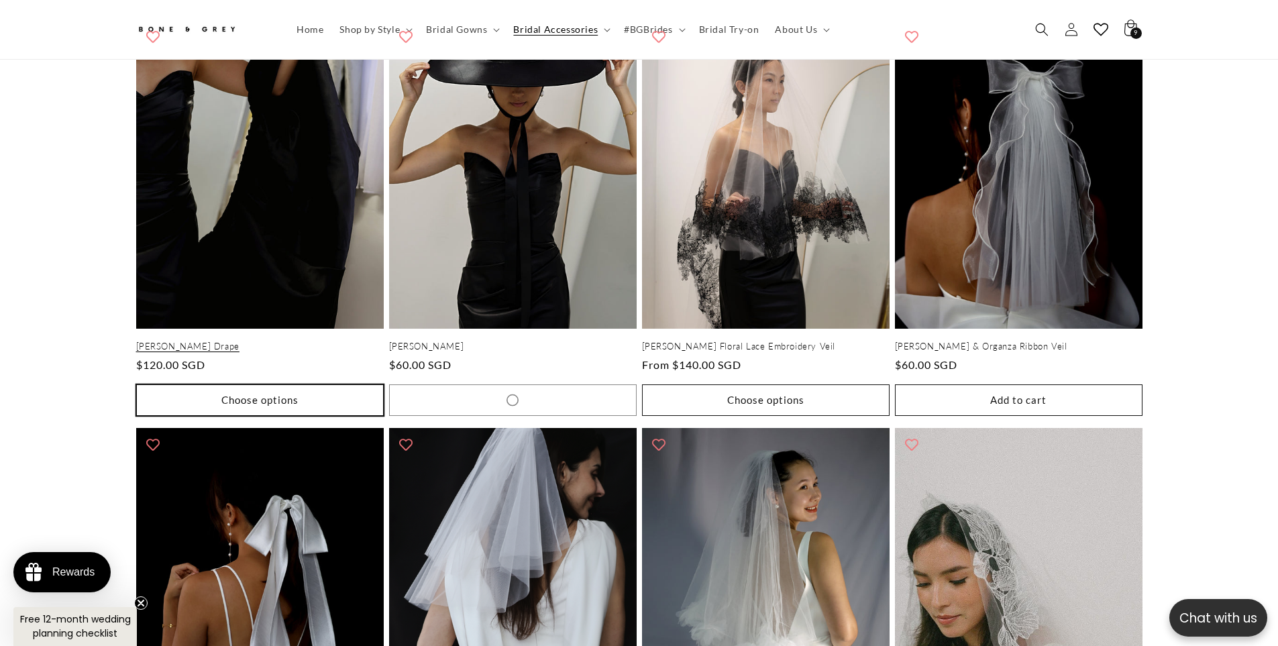
scroll to position [0, 369]
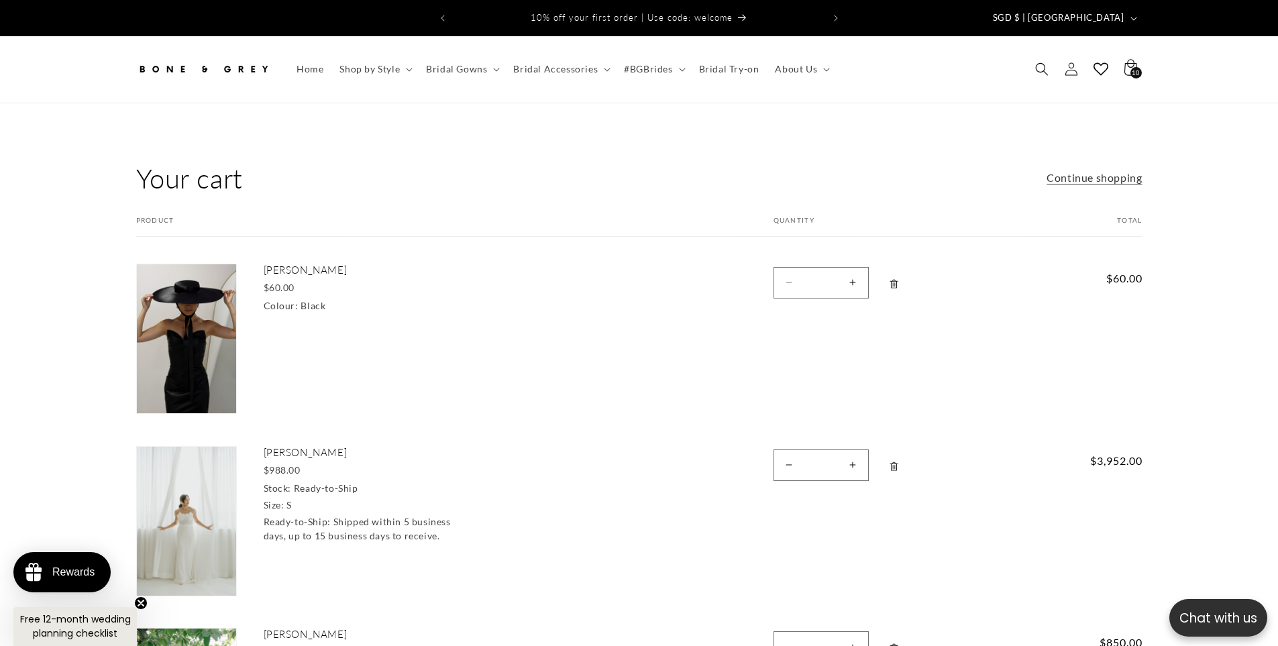
click at [860, 271] on button "Increase quantity for Sandro Hat" at bounding box center [853, 283] width 30 height 32
type input "*"
drag, startPoint x: 860, startPoint y: 271, endPoint x: 853, endPoint y: 277, distance: 9.5
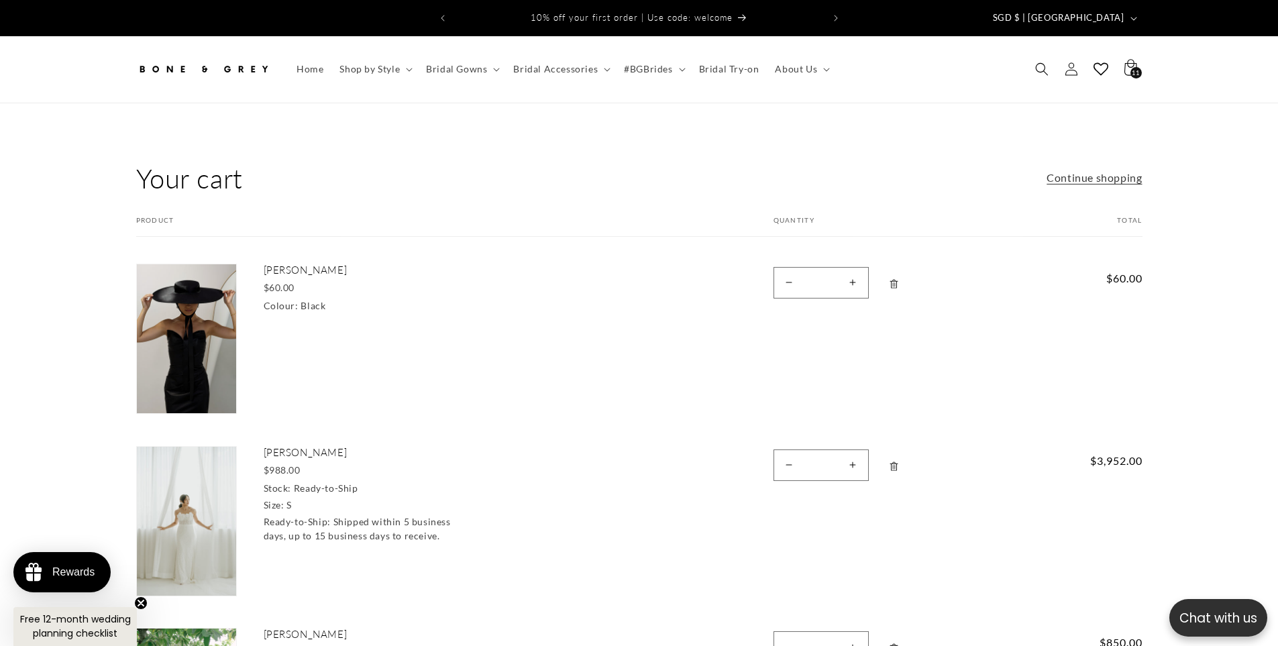
click at [852, 274] on button "Increase quantity for Sandro Hat" at bounding box center [853, 283] width 30 height 32
type input "*"
drag, startPoint x: 852, startPoint y: 275, endPoint x: 852, endPoint y: 284, distance: 8.7
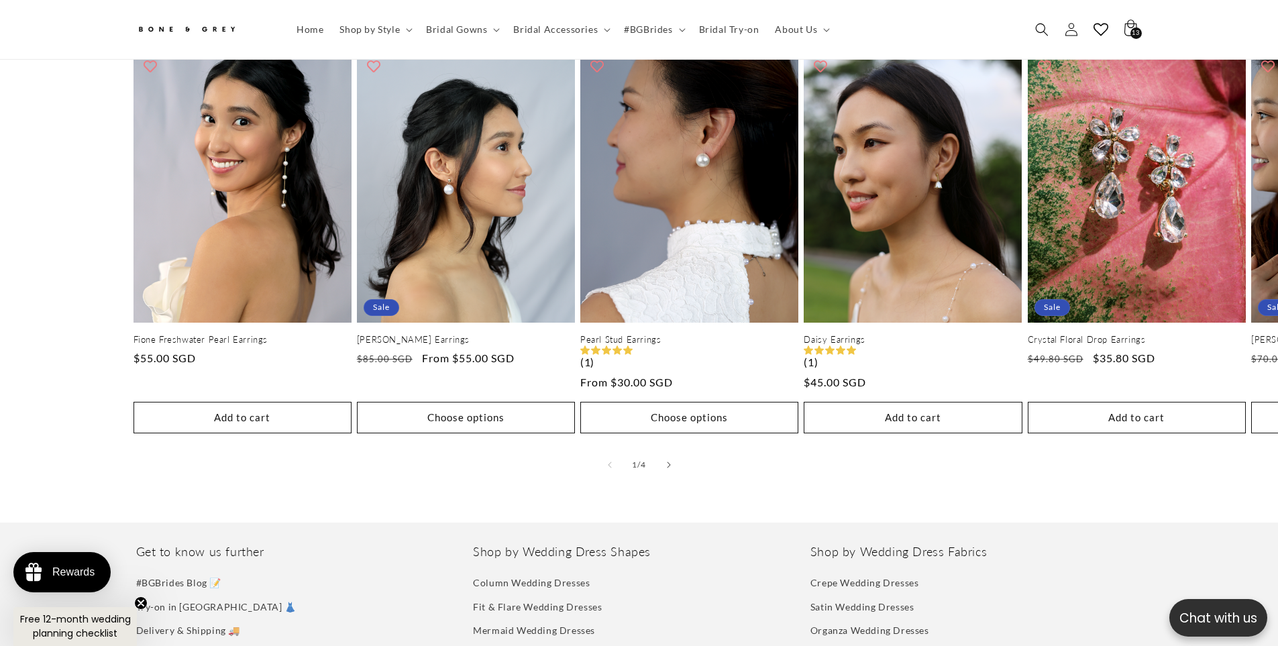
scroll to position [1625, 0]
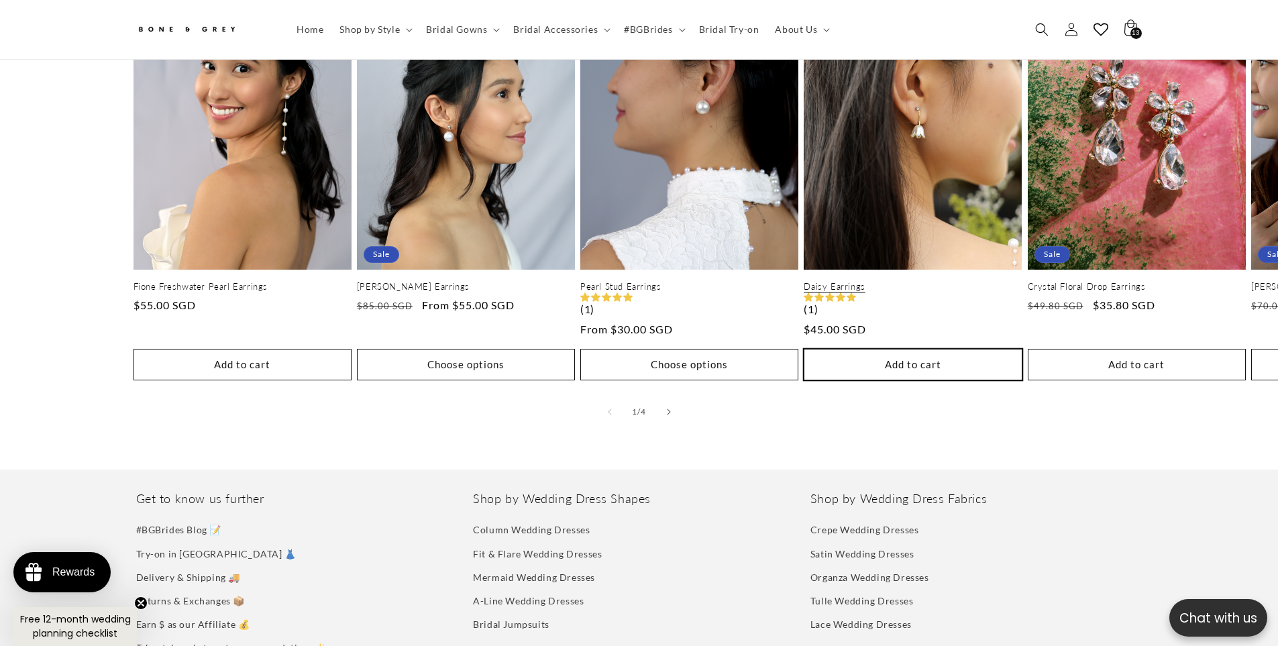
click at [943, 376] on button "Add to cart Sold out" at bounding box center [913, 365] width 218 height 32
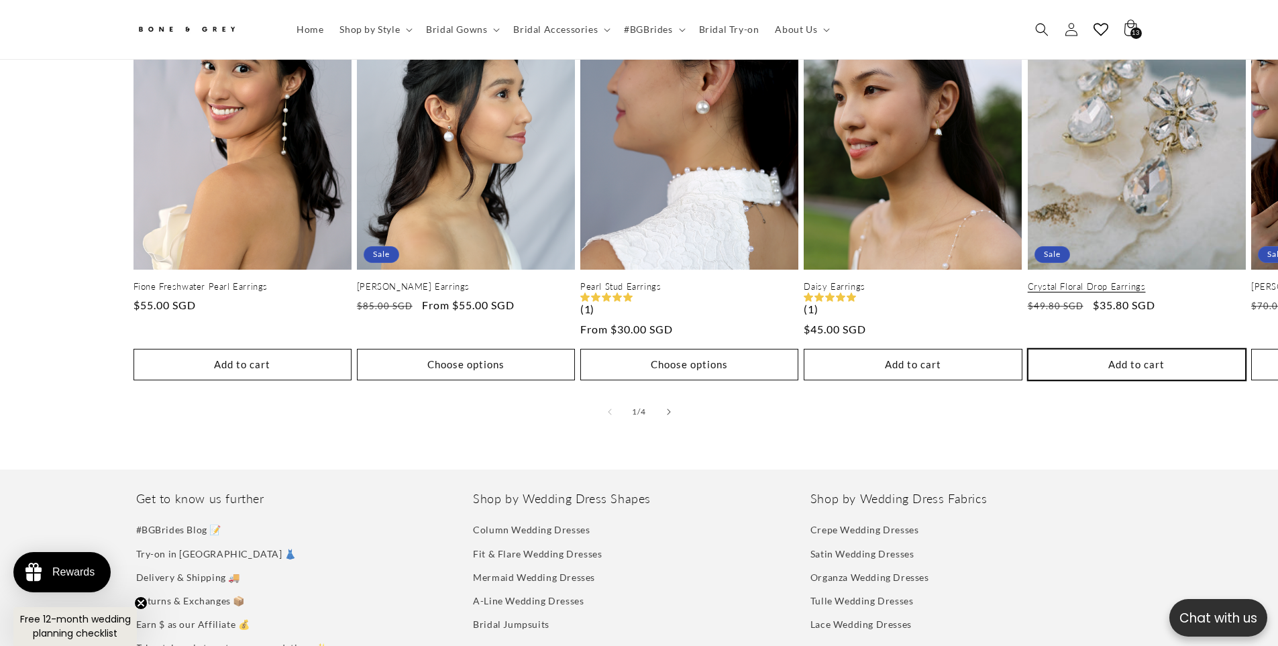
click at [1166, 360] on button "Add to cart Sold out" at bounding box center [1137, 365] width 218 height 32
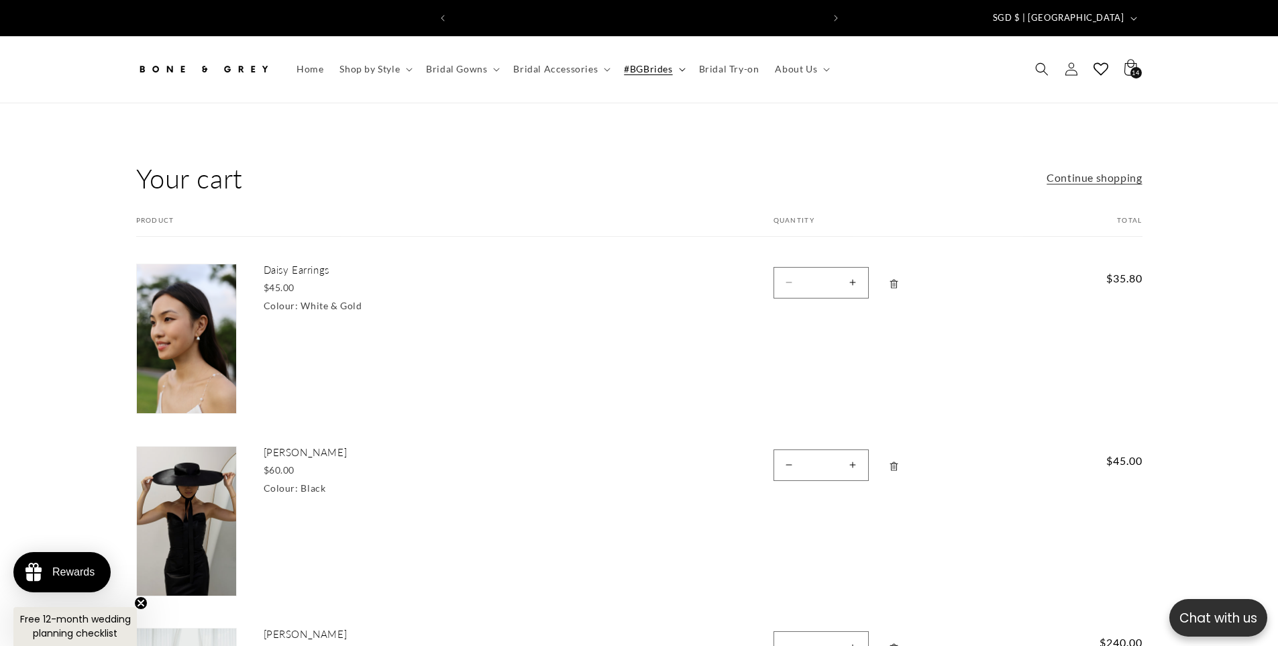
scroll to position [0, 369]
click at [715, 66] on link "Bridal Try-on" at bounding box center [729, 69] width 77 height 28
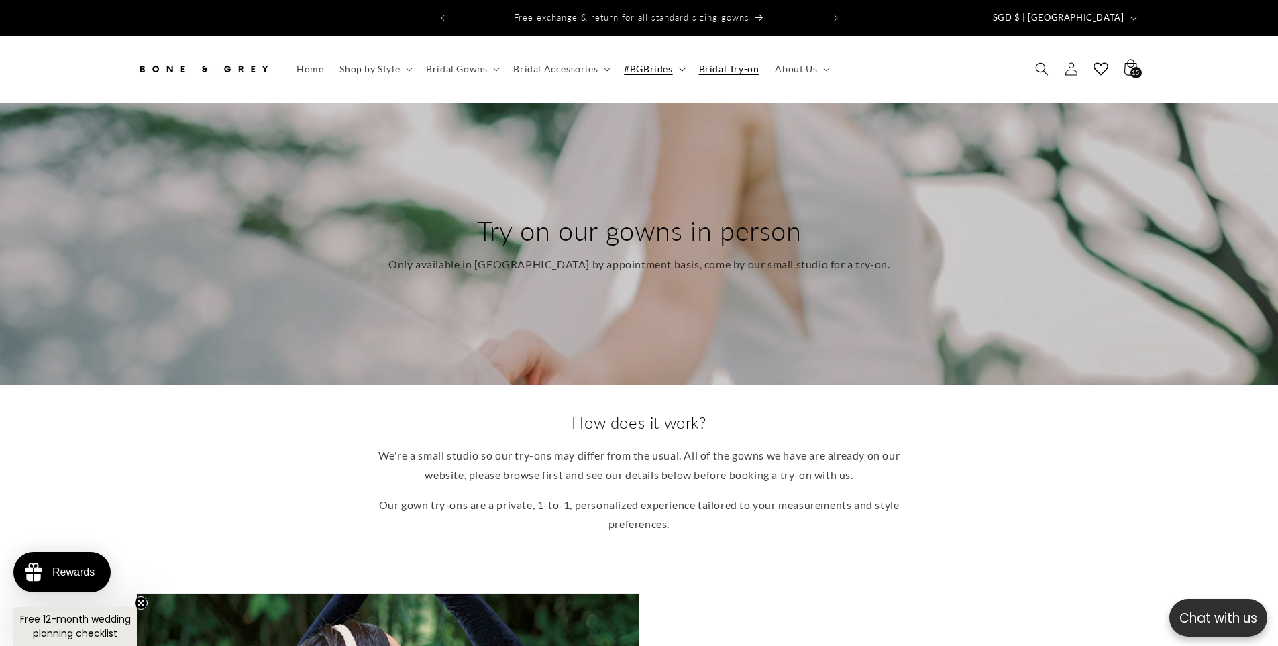
click at [673, 68] on summary "#BGBrides" at bounding box center [653, 69] width 74 height 28
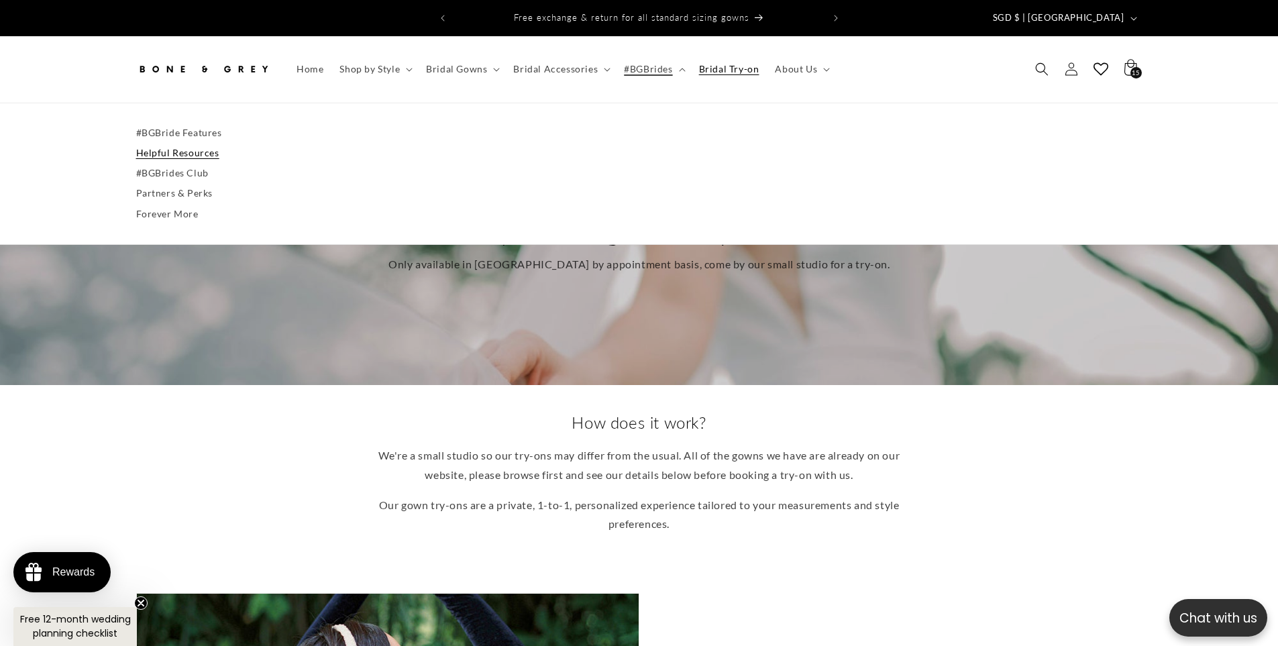
click at [179, 143] on link "Helpful Resources" at bounding box center [639, 153] width 1007 height 20
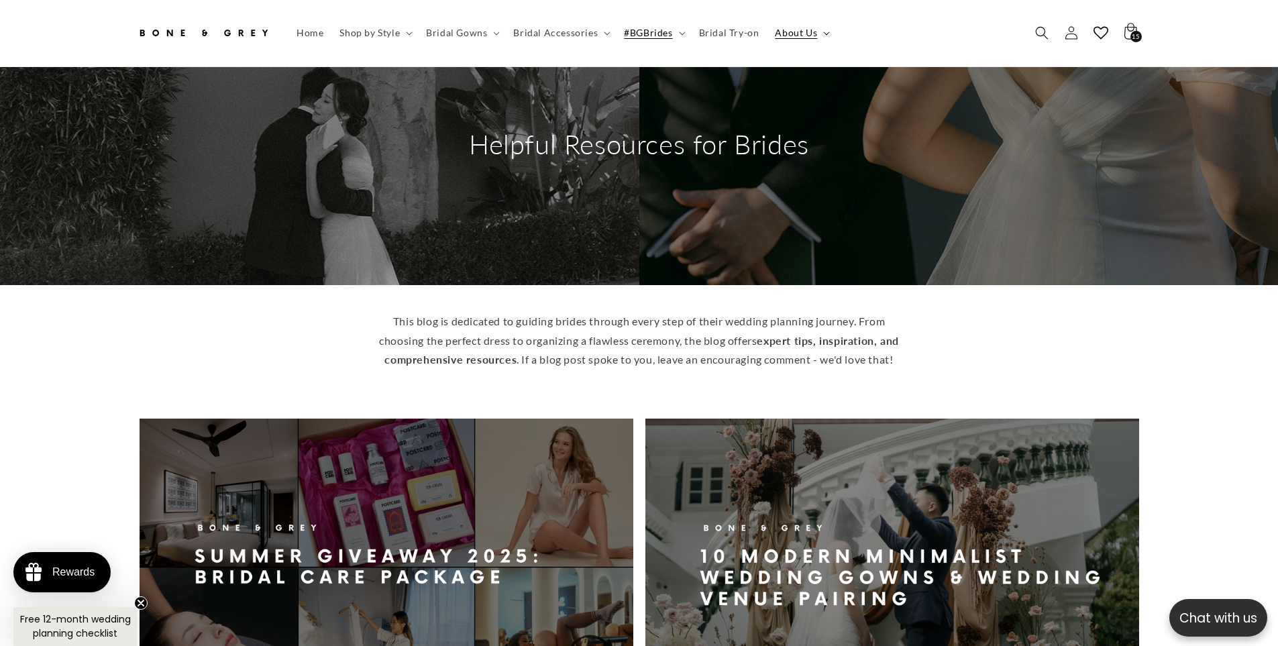
scroll to position [15, 0]
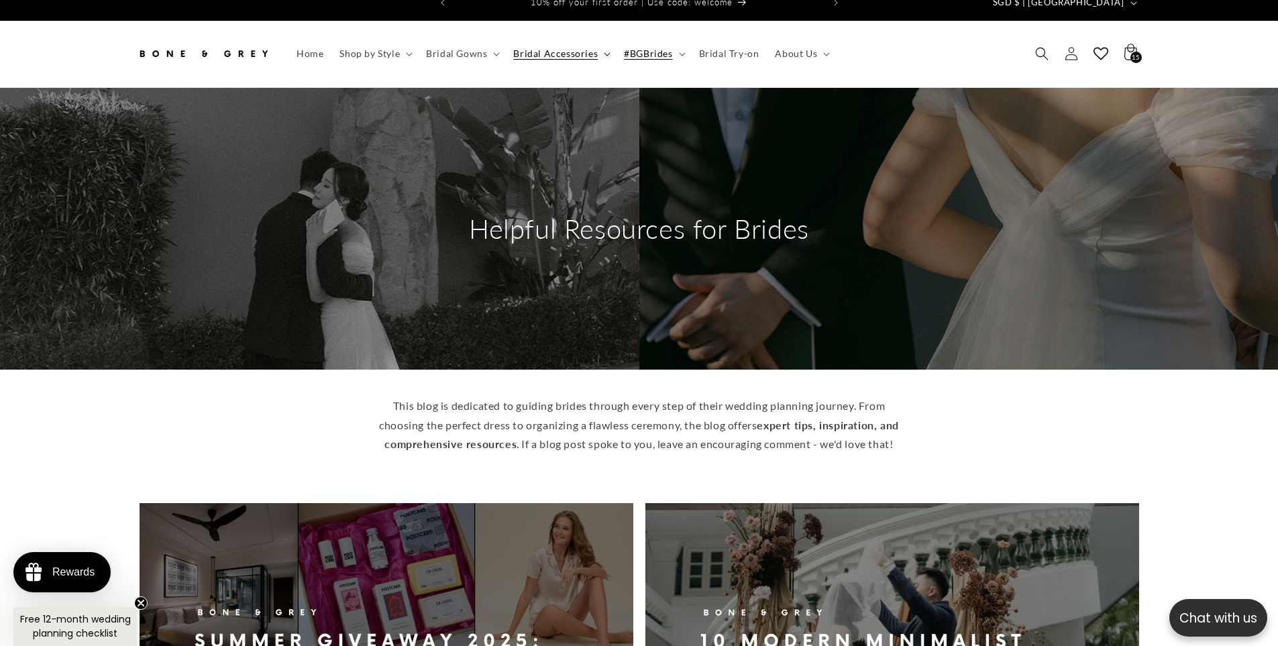
click at [579, 48] on span "Bridal Accessories" at bounding box center [555, 54] width 85 height 12
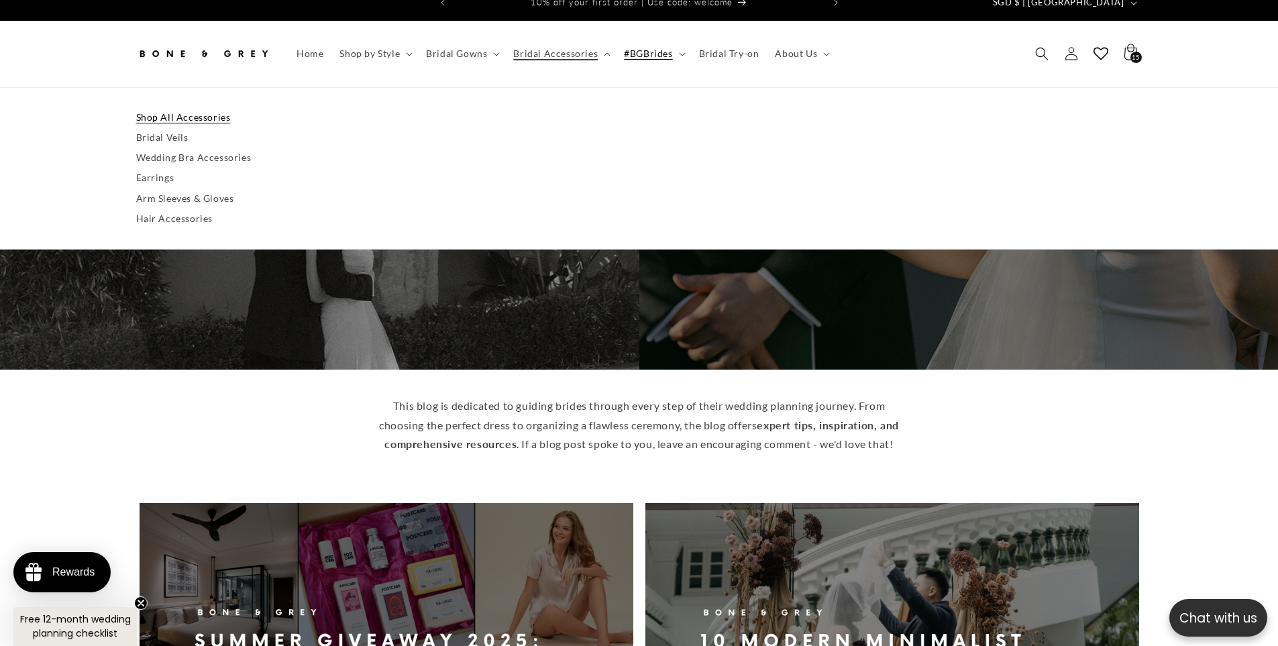
click at [170, 107] on link "Shop All Accessories" at bounding box center [639, 117] width 1007 height 20
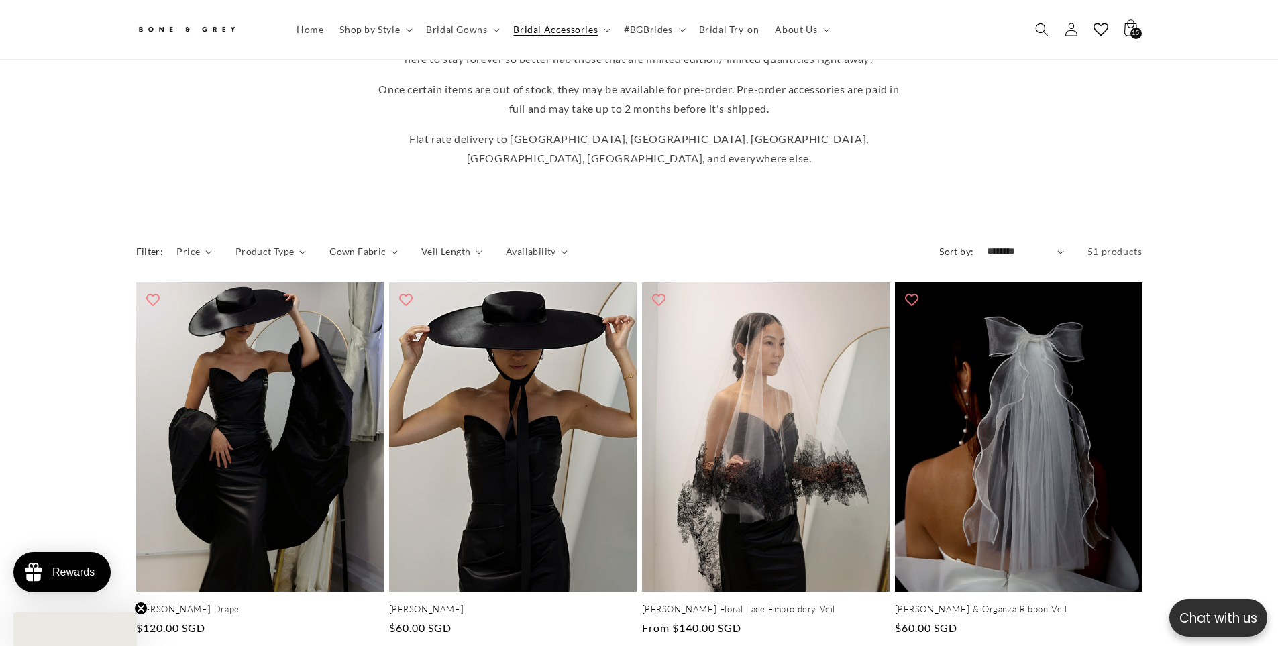
scroll to position [671, 0]
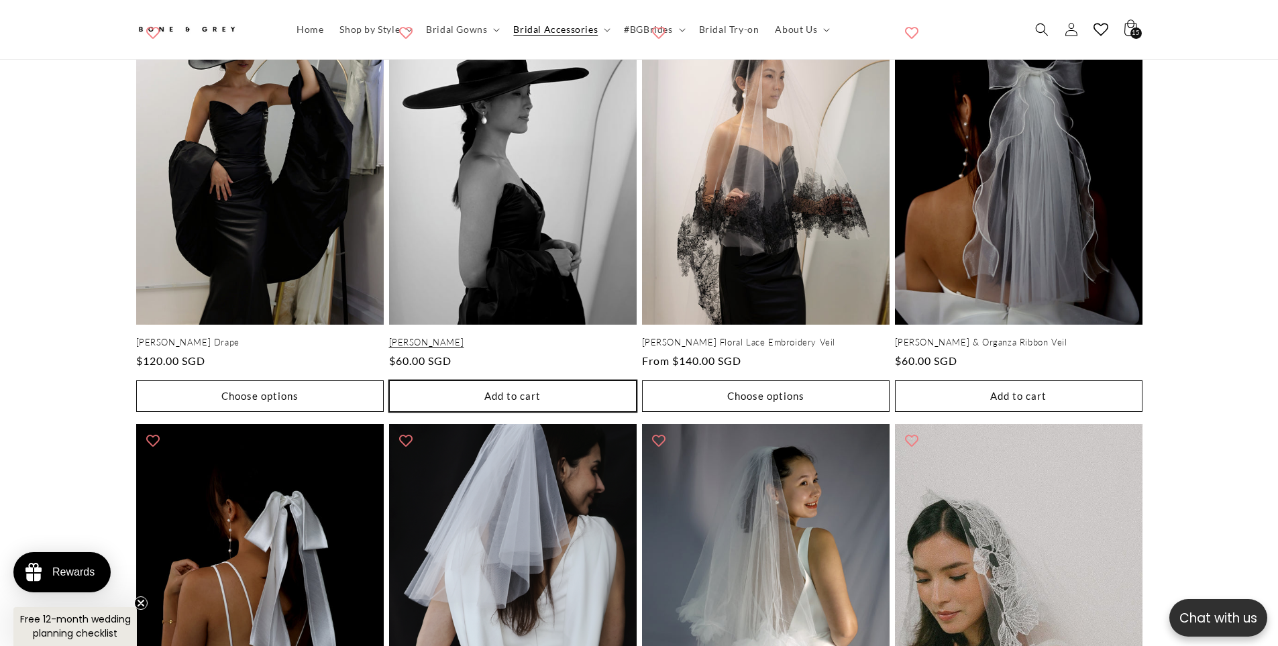
click at [558, 381] on button "Add to cart Sold out" at bounding box center [513, 397] width 248 height 32
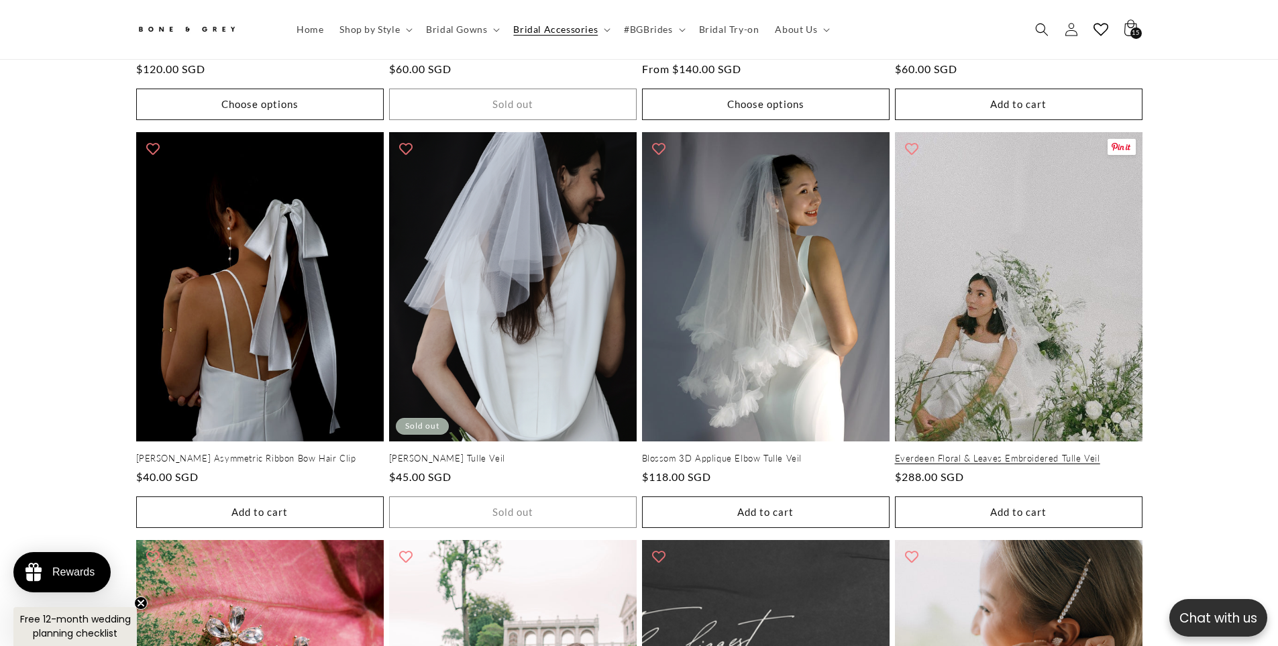
scroll to position [940, 0]
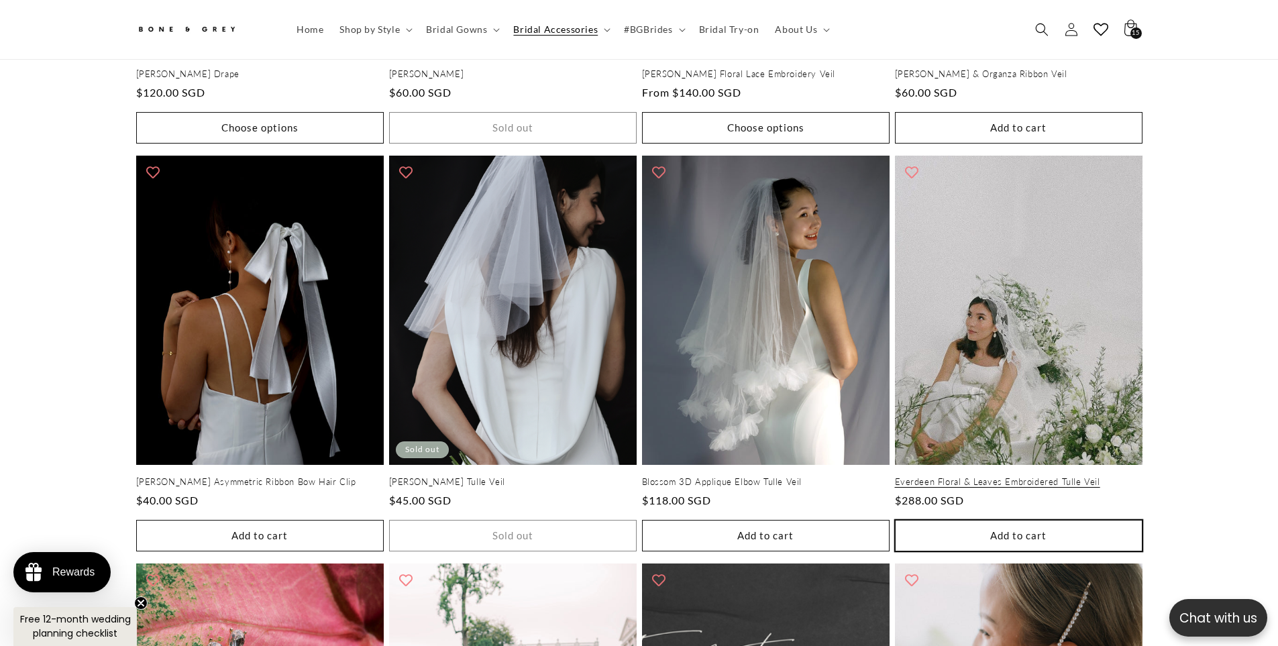
click at [985, 520] on button "Add to cart Sold out" at bounding box center [1019, 536] width 248 height 32
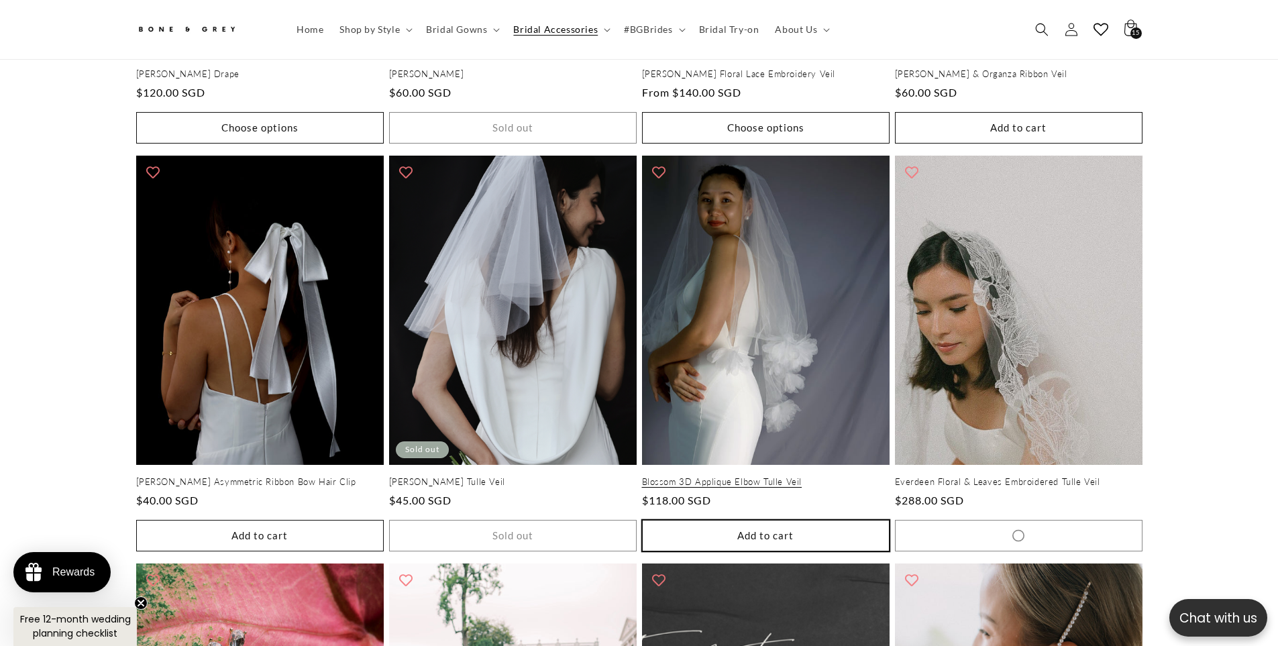
click at [796, 520] on button "Add to cart Sold out" at bounding box center [766, 536] width 248 height 32
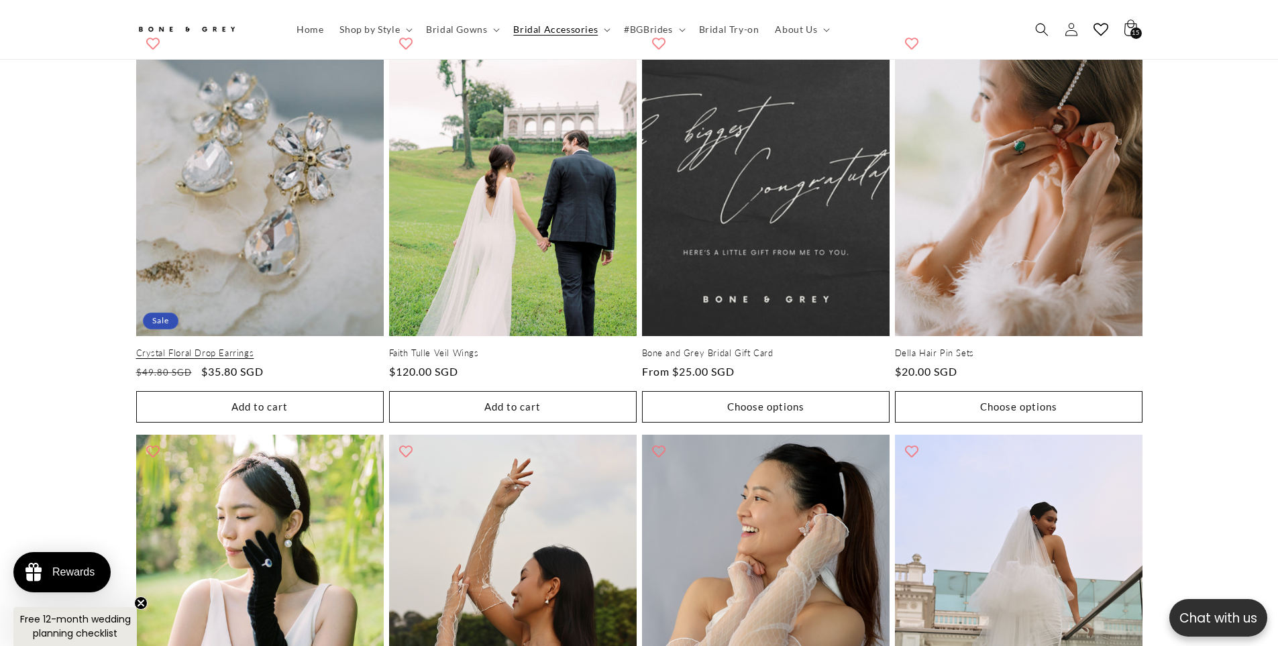
scroll to position [0, 738]
click at [305, 391] on button "Add to cart Sold out" at bounding box center [260, 407] width 248 height 32
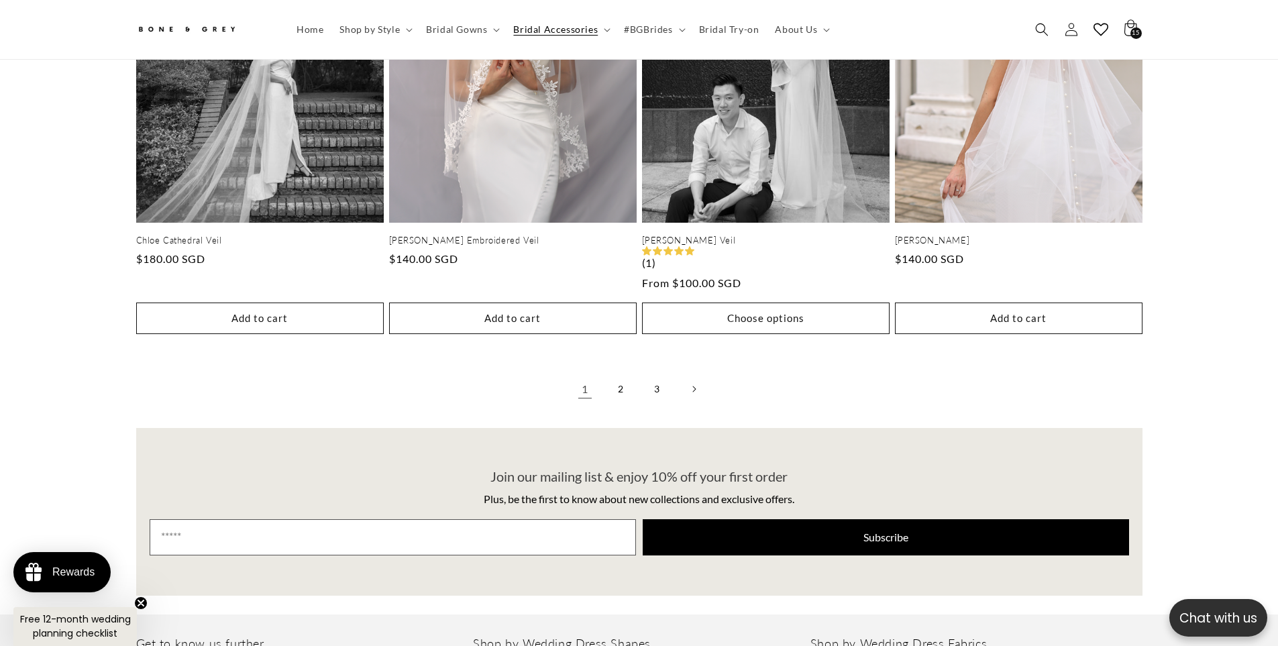
scroll to position [2751, 0]
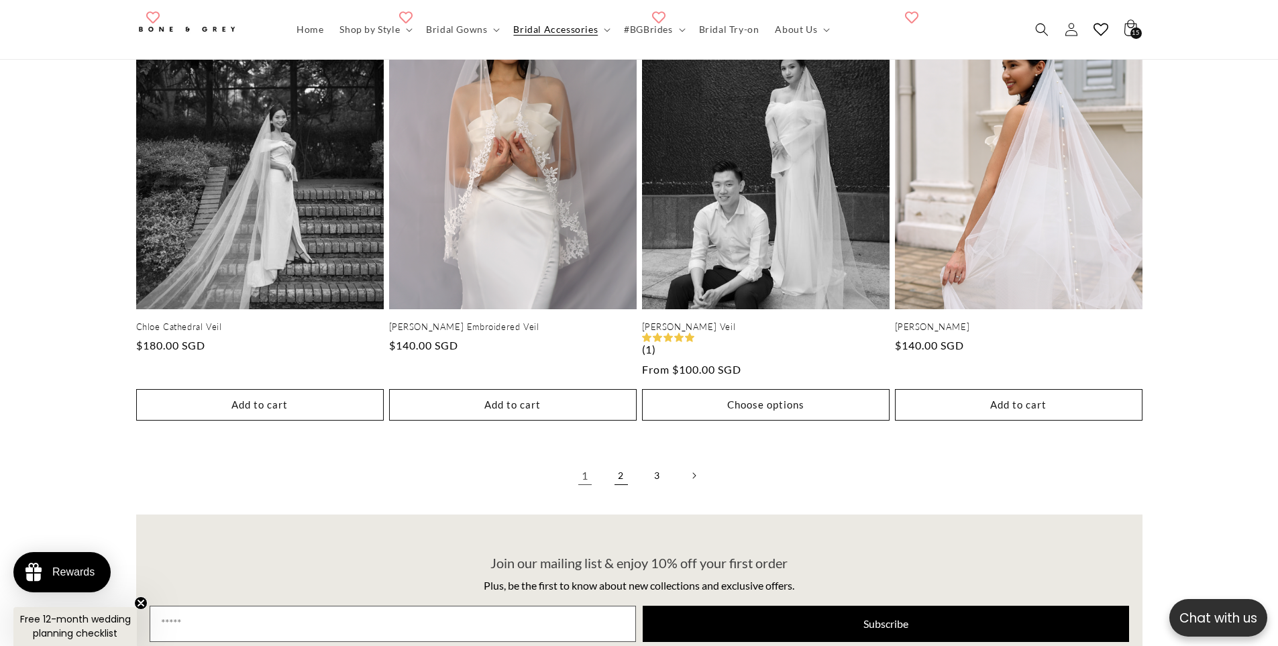
click at [621, 461] on link "2" at bounding box center [622, 476] width 30 height 30
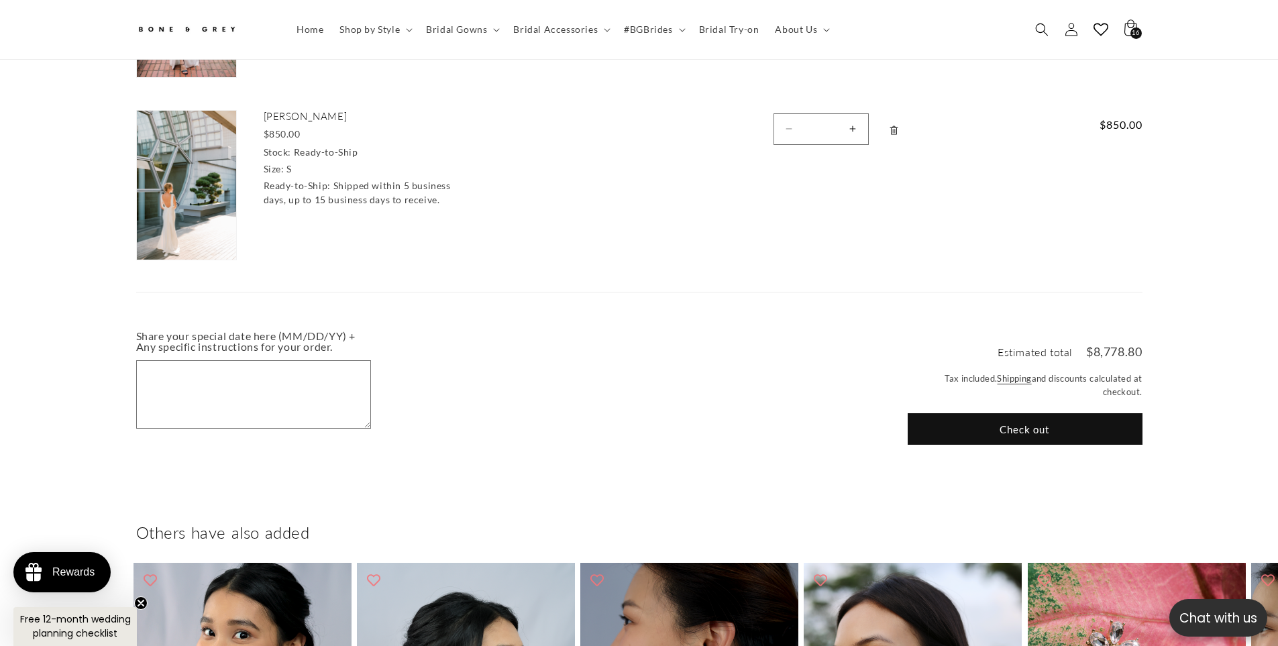
scroll to position [1941, 0]
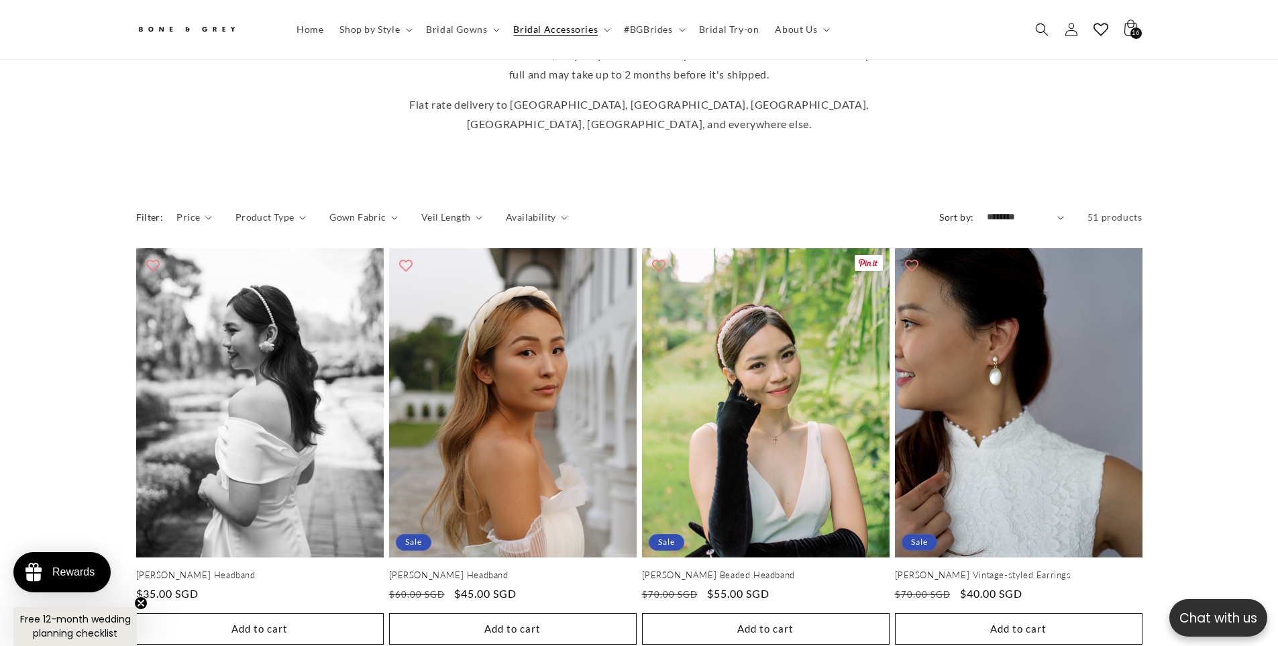
scroll to position [462, 0]
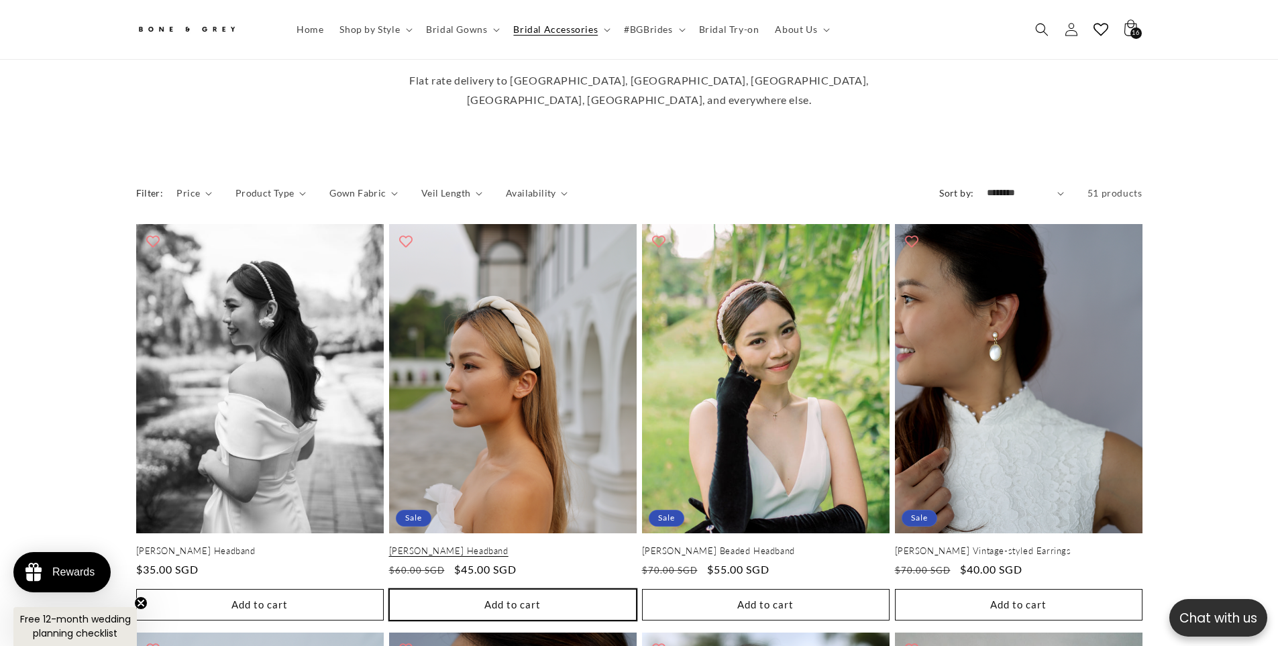
click at [476, 589] on button "Add to cart Sold out" at bounding box center [513, 605] width 248 height 32
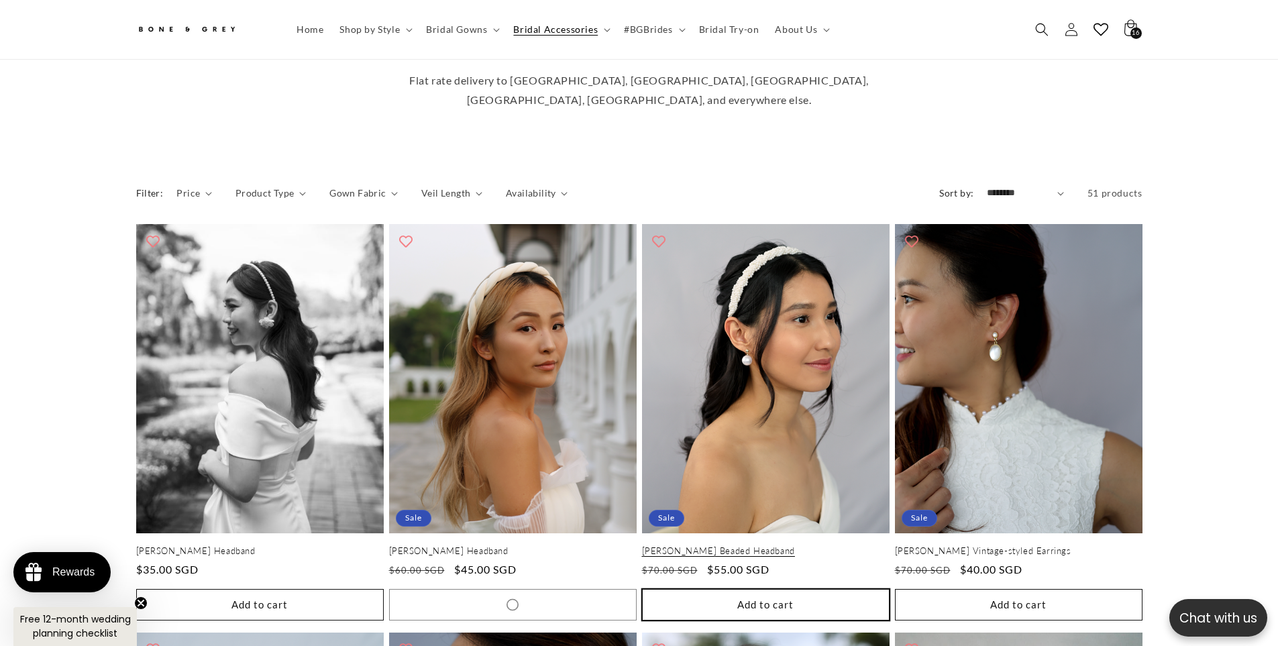
click at [808, 589] on button "Add to cart Sold out" at bounding box center [766, 605] width 248 height 32
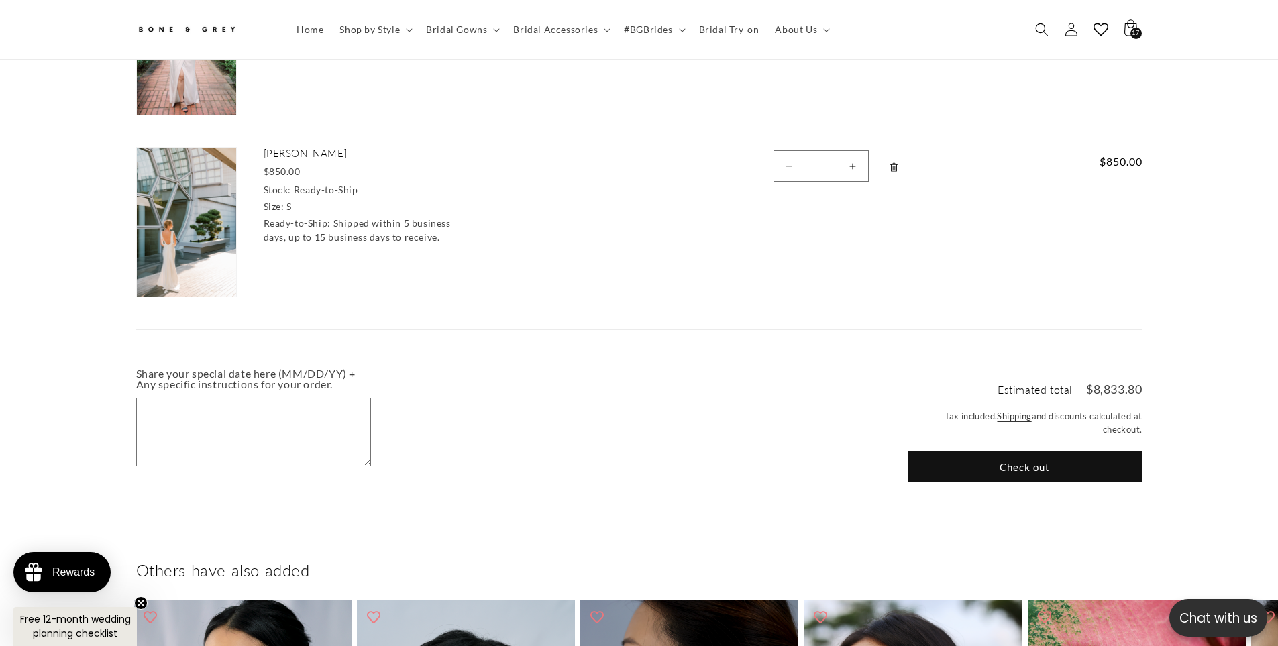
scroll to position [1670, 0]
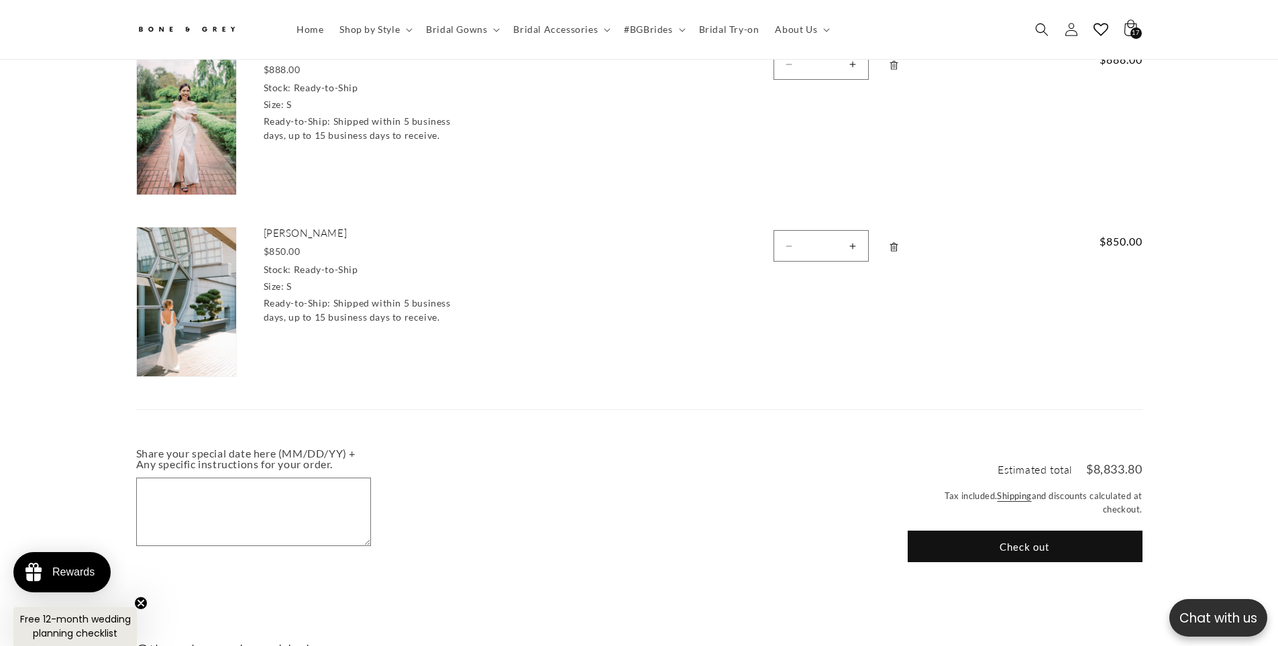
click at [887, 244] on link "Remove Julia - Ready-to-Ship / S" at bounding box center [893, 247] width 23 height 34
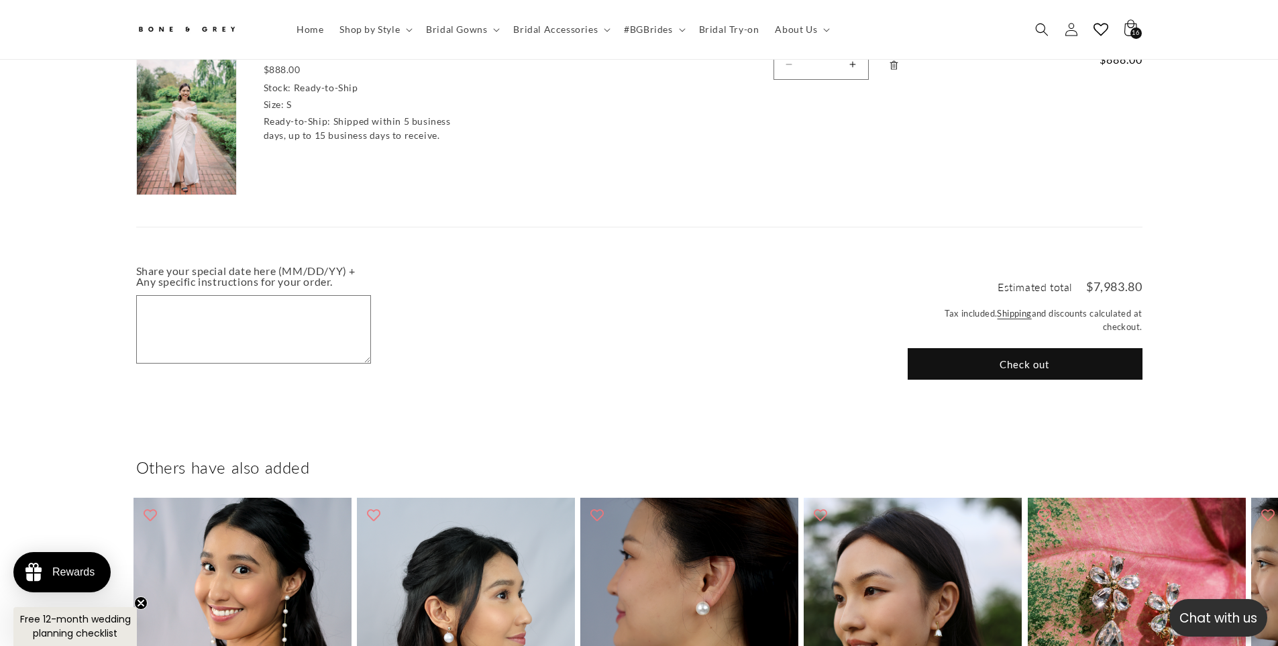
scroll to position [0, 0]
click at [1005, 355] on button "Check out" at bounding box center [1025, 364] width 235 height 32
